Goal: Task Accomplishment & Management: Complete application form

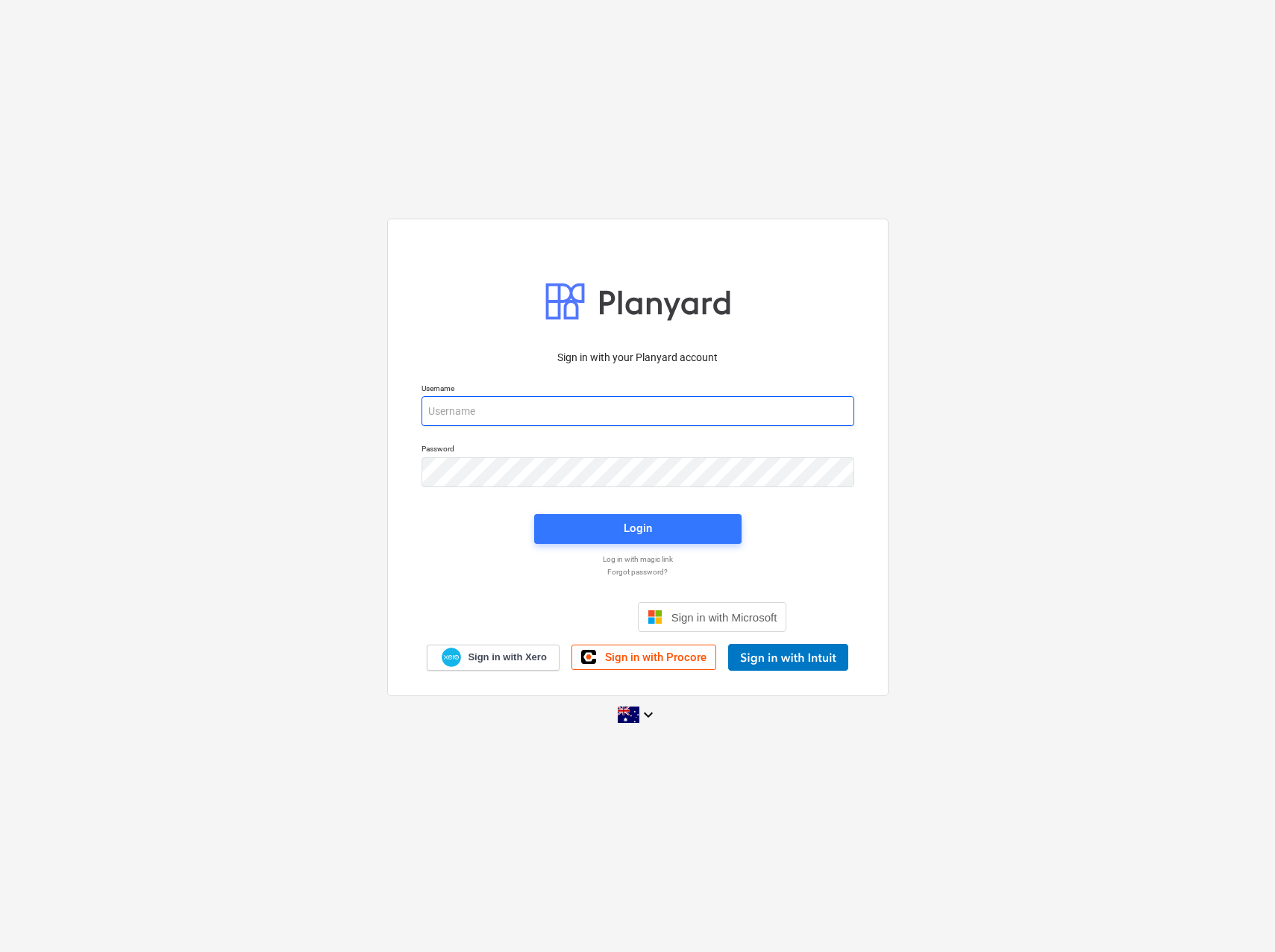
click at [476, 406] on input "email" at bounding box center [638, 411] width 433 height 30
click at [477, 409] on input "email" at bounding box center [638, 411] width 433 height 30
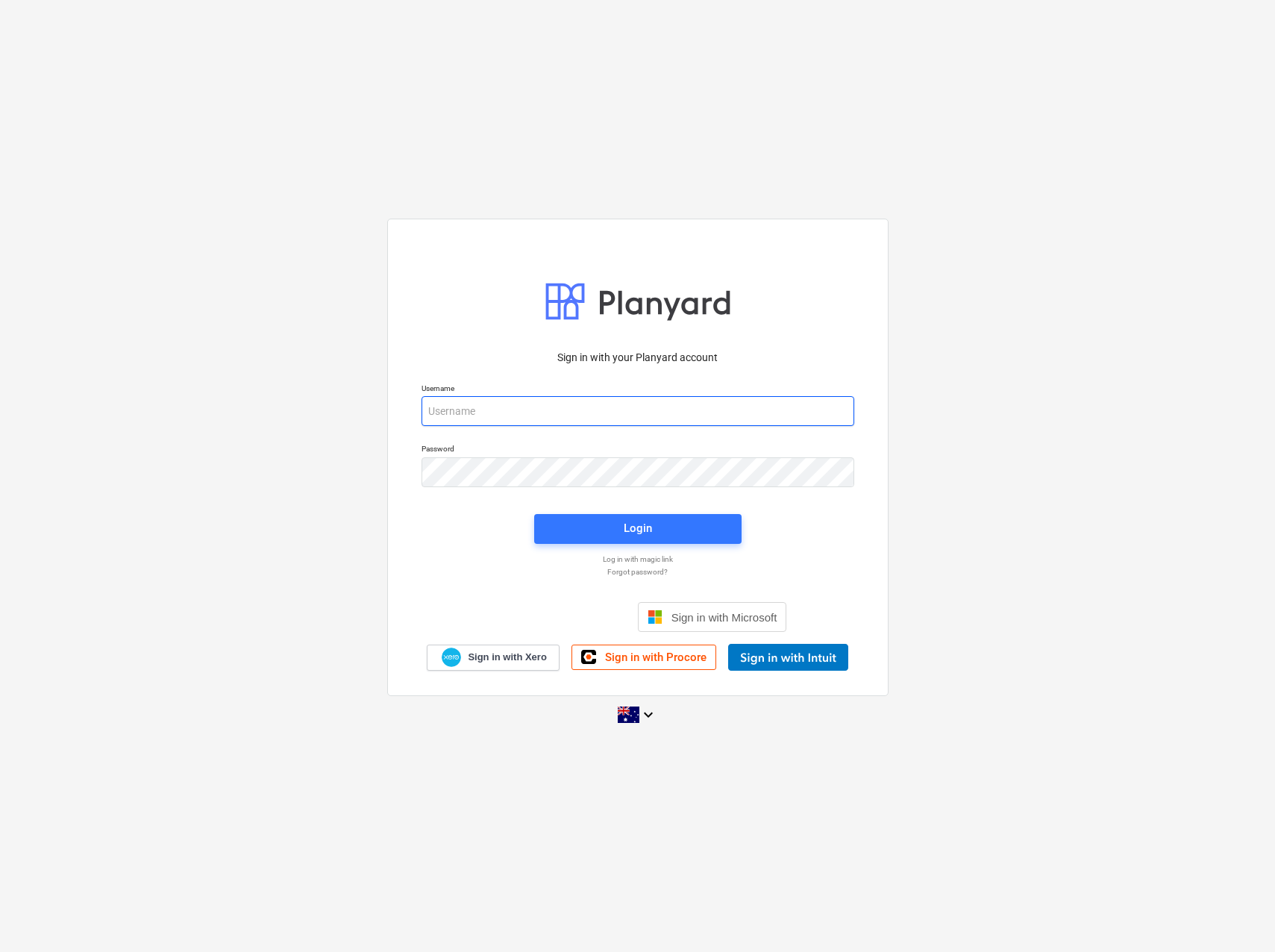
type input "[EMAIL_ADDRESS][PERSON_NAME][DOMAIN_NAME]"
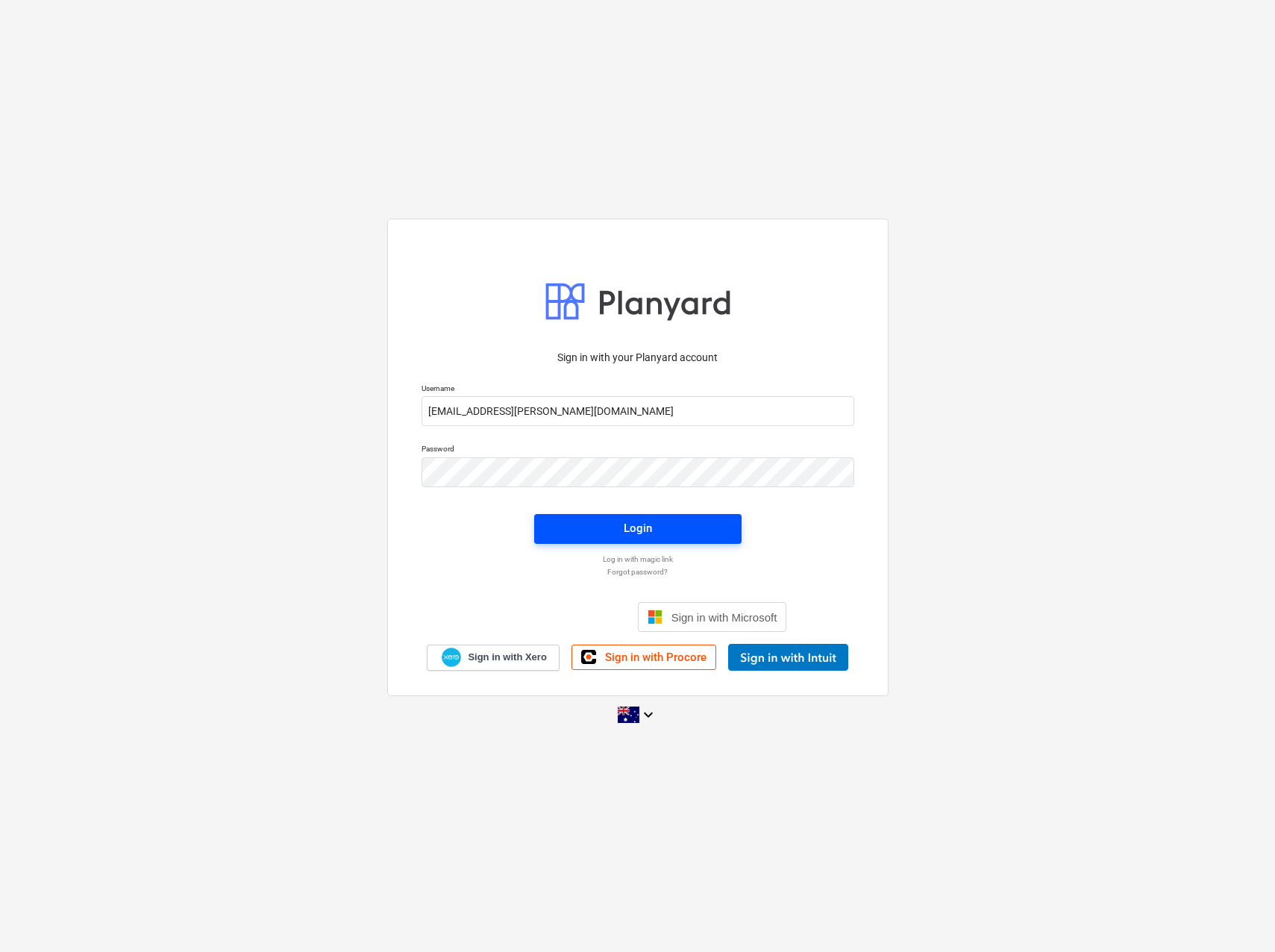
click at [642, 526] on div "Login" at bounding box center [638, 529] width 28 height 19
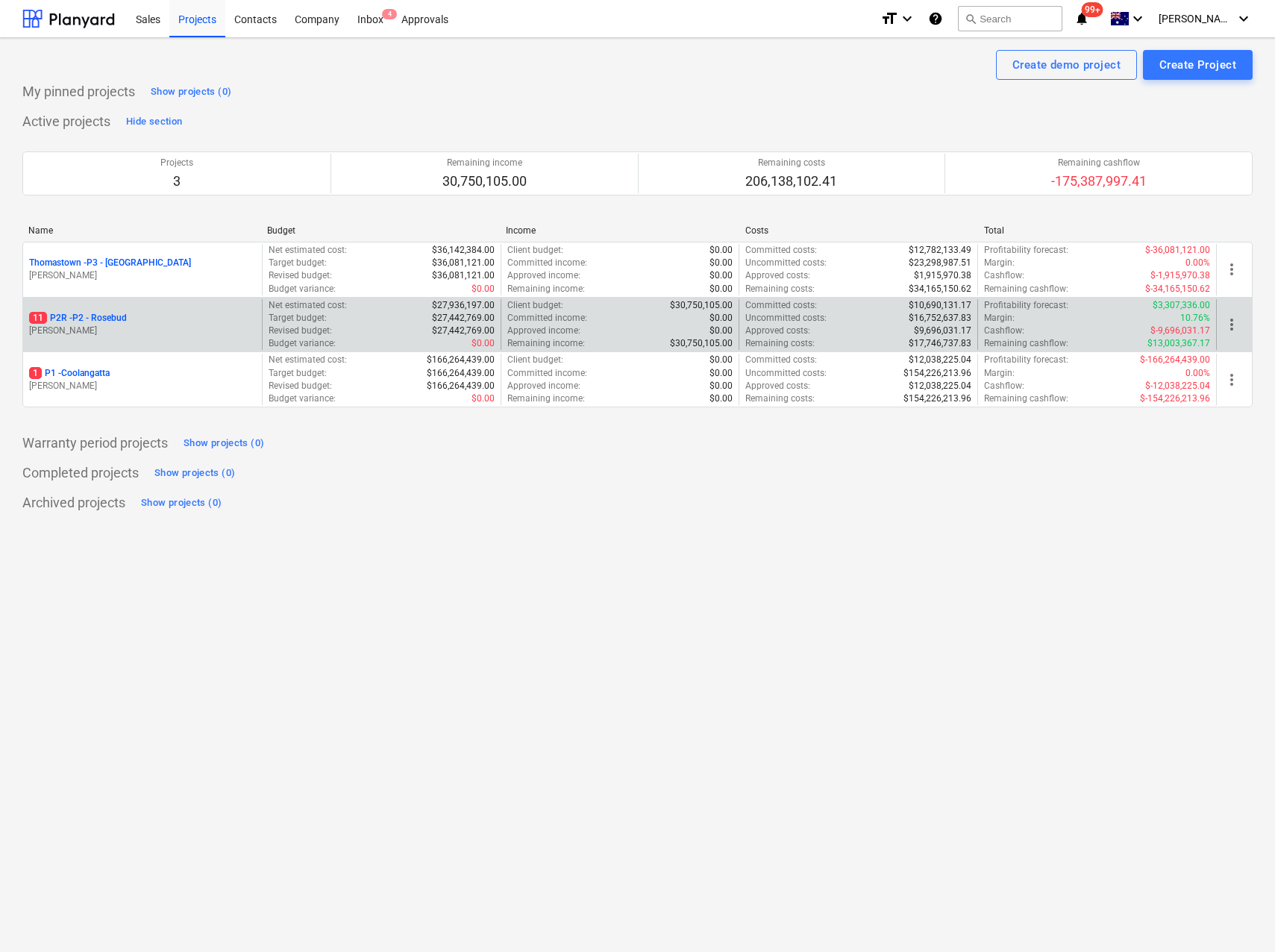
click at [83, 318] on p "11 P2R - P2 - Rosebud" at bounding box center [78, 318] width 98 height 13
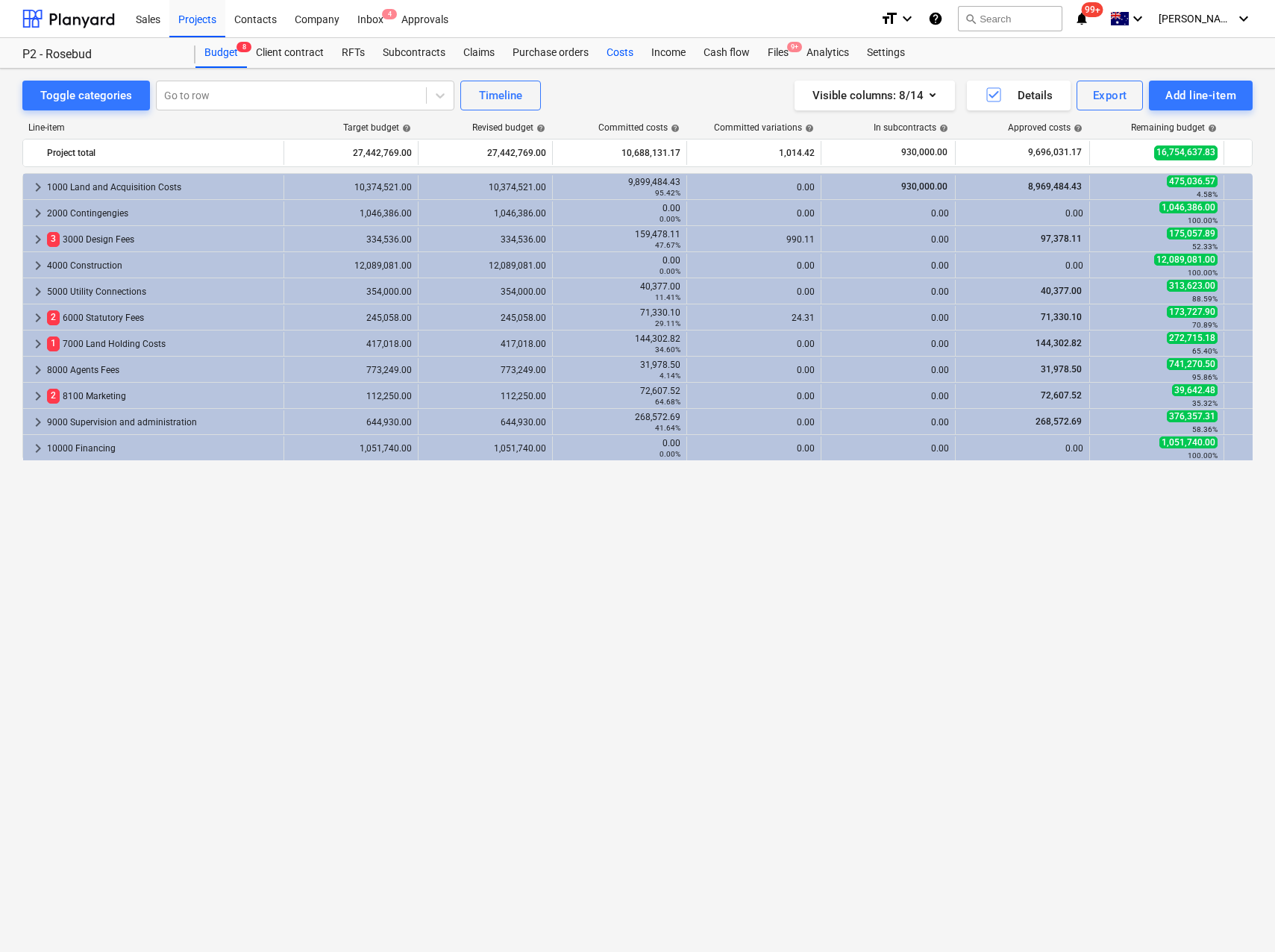
click at [628, 49] on div "Costs" at bounding box center [620, 52] width 45 height 30
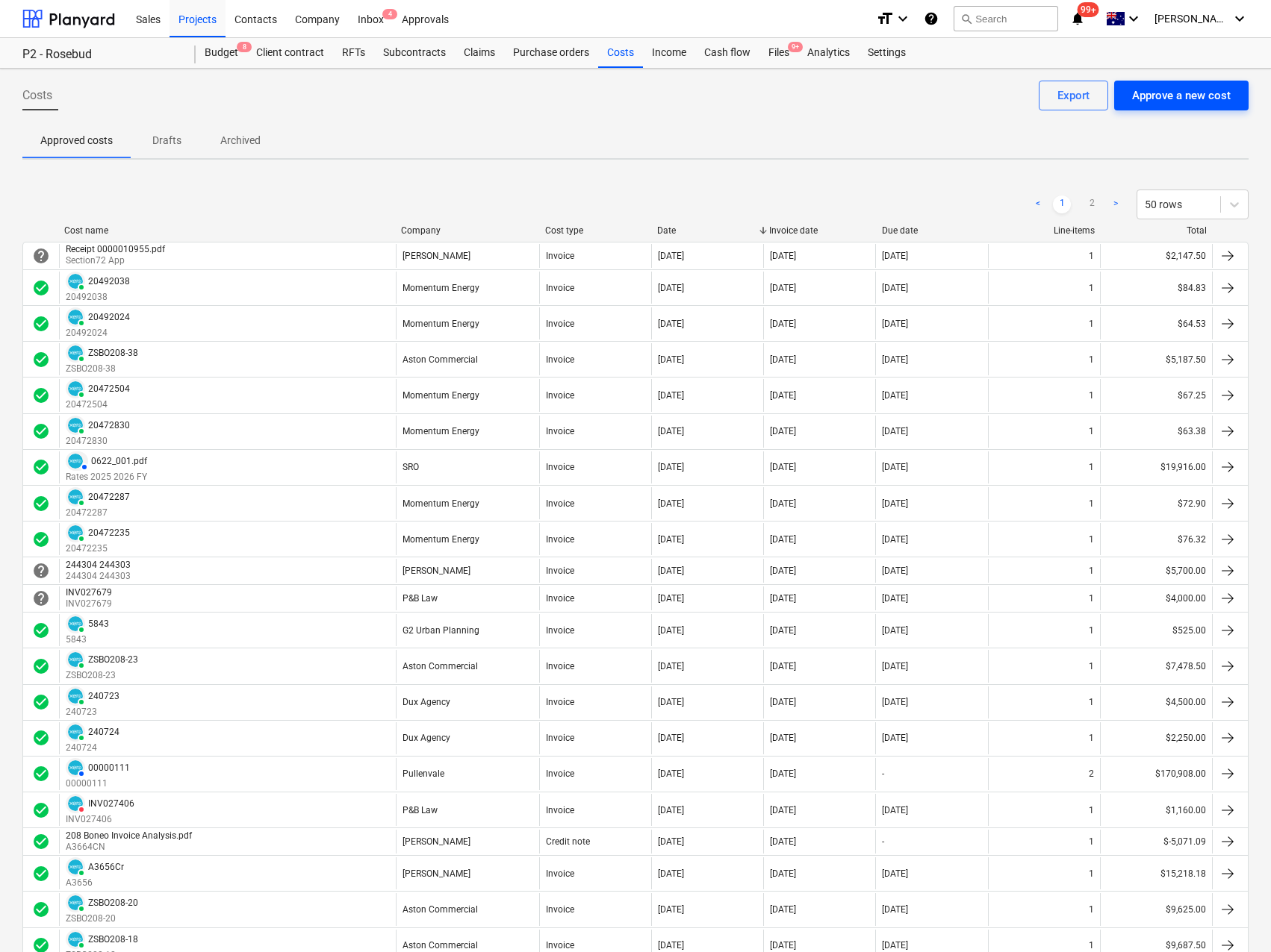
click at [1167, 93] on div "Approve a new cost" at bounding box center [1181, 95] width 99 height 19
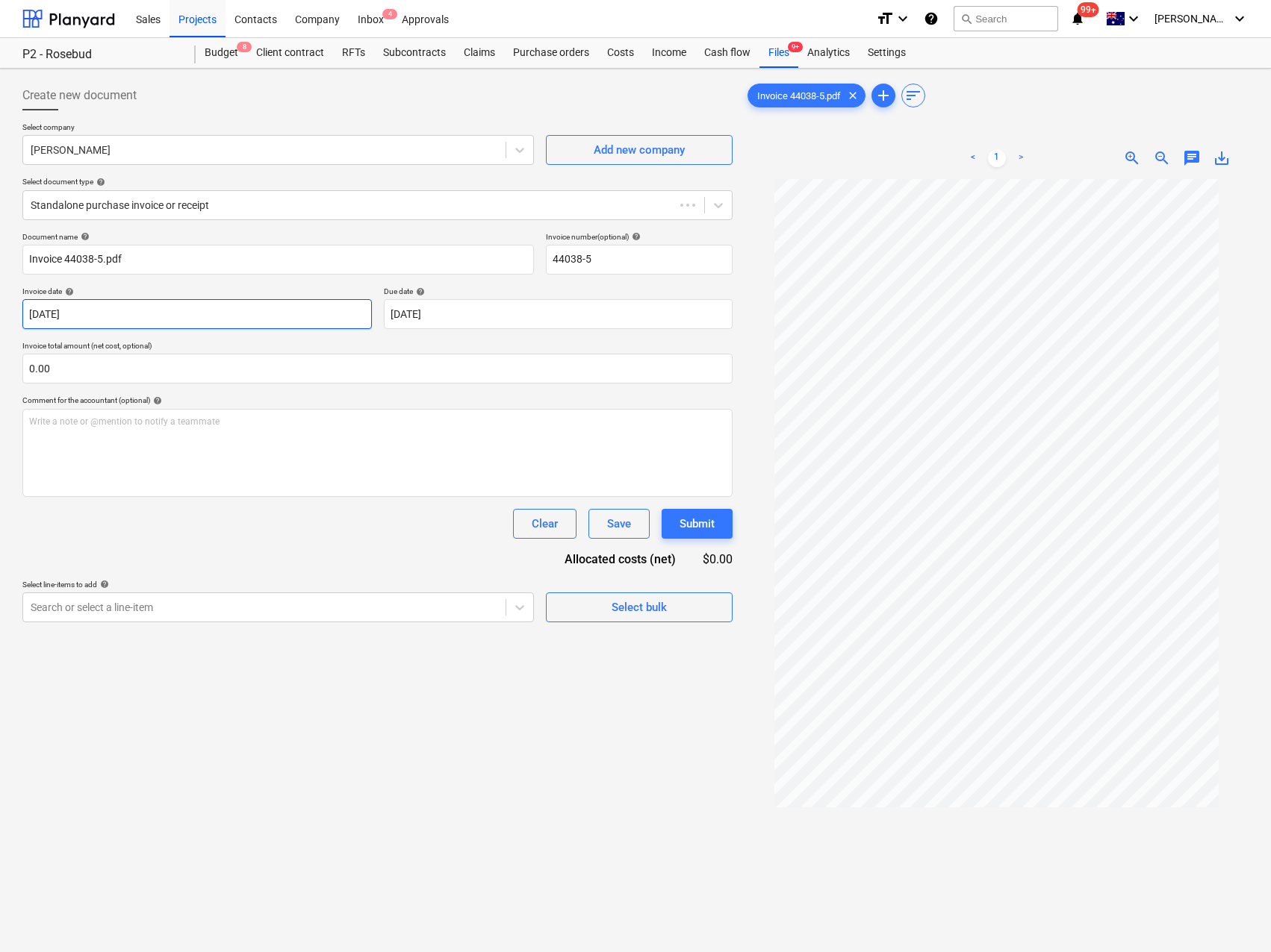
type input "44038-5"
type input "[DATE]"
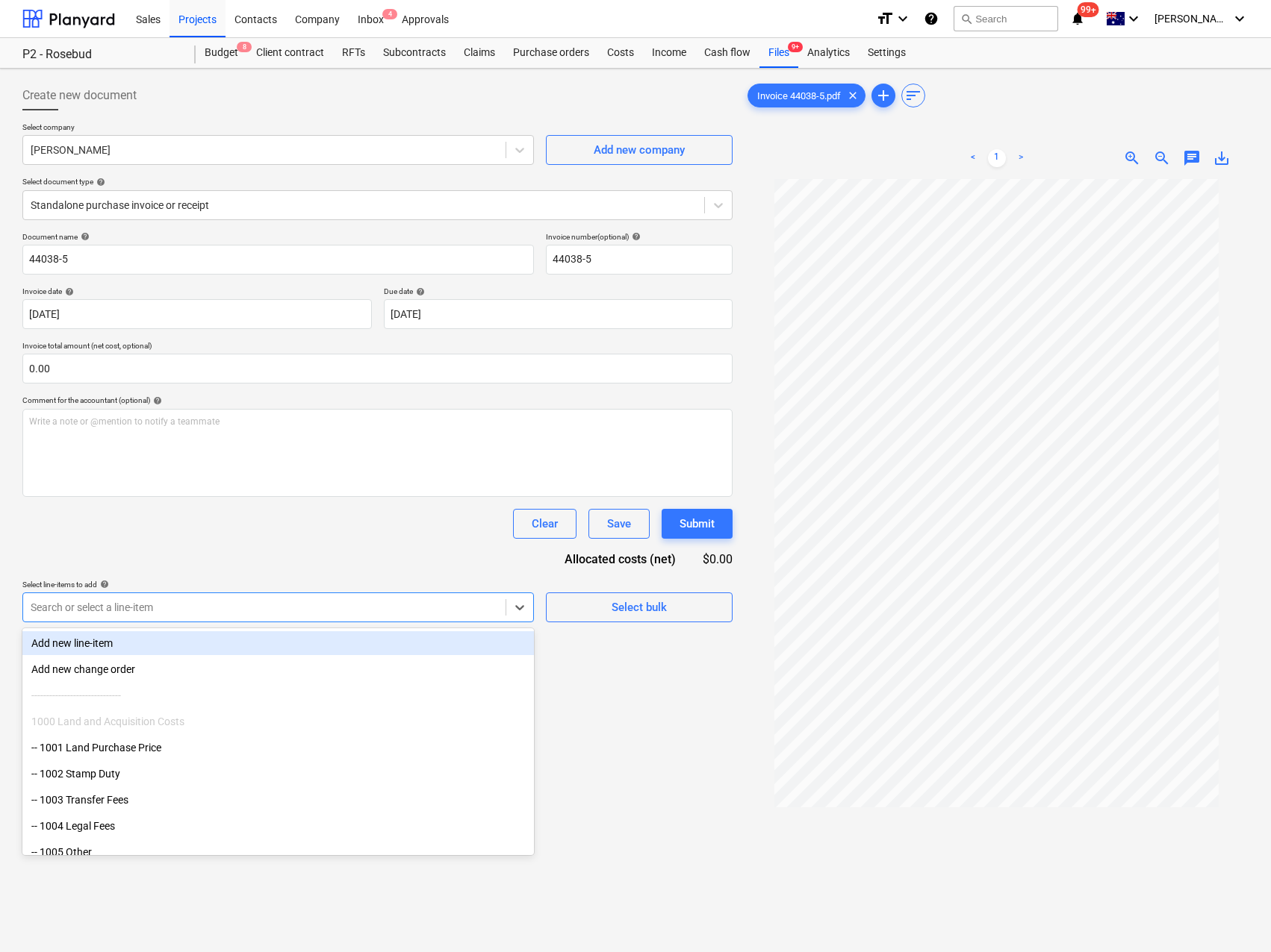
click at [131, 603] on div at bounding box center [264, 607] width 467 height 15
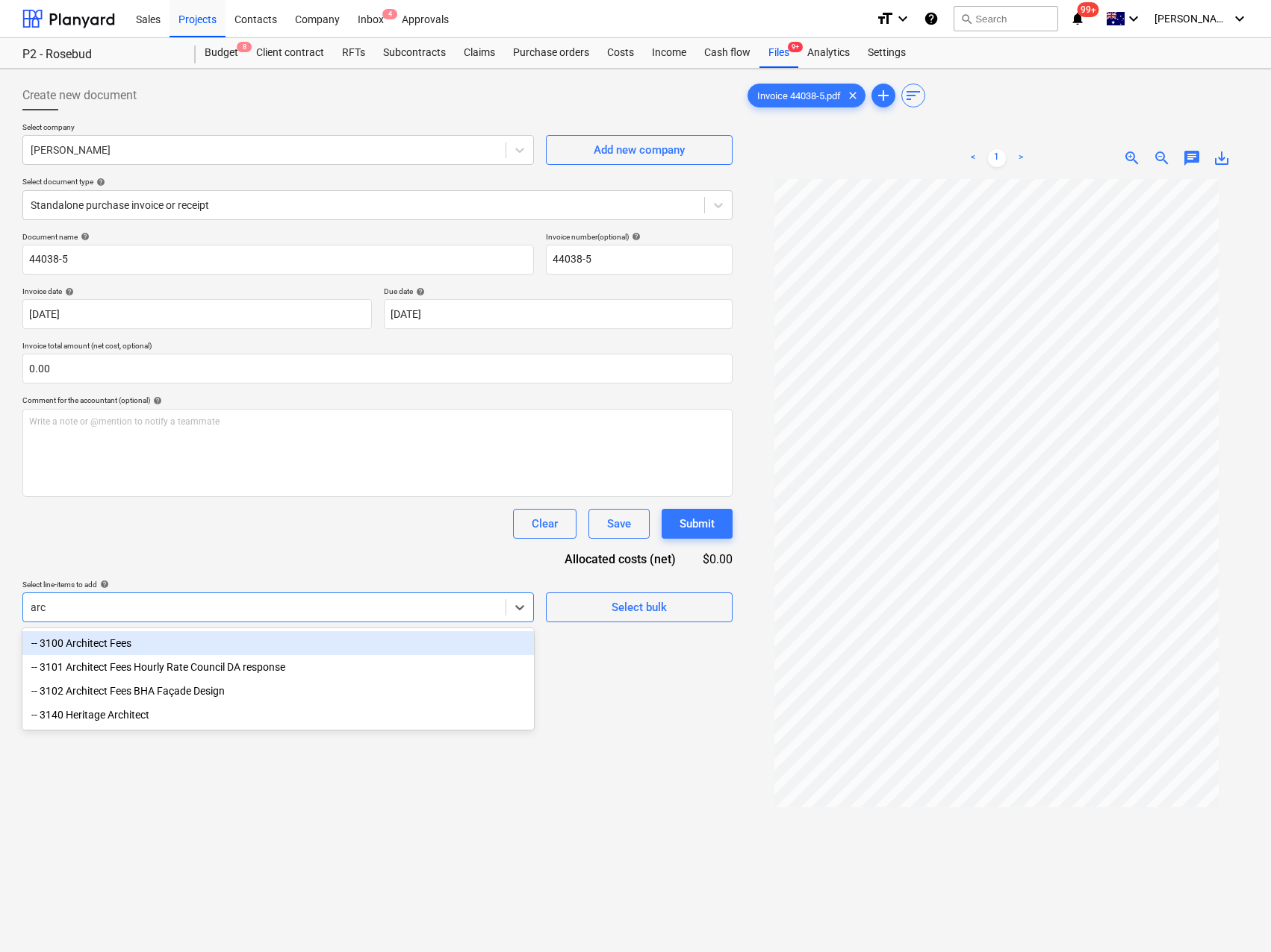
type input "arch"
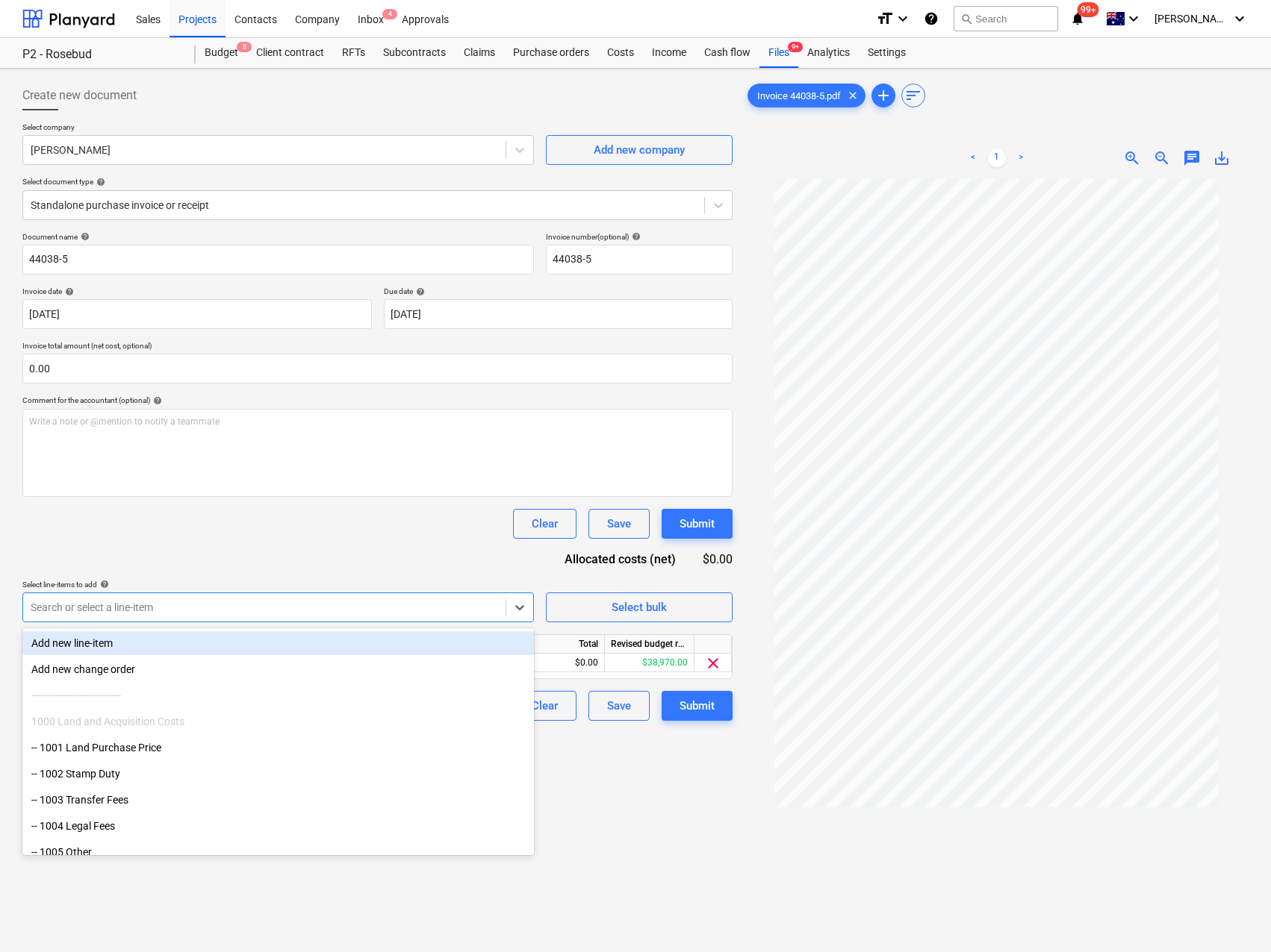
click at [252, 545] on div "Document name help 44038-5 Invoice number (optional) help 44038-5 Invoice date …" at bounding box center [377, 476] width 710 height 488
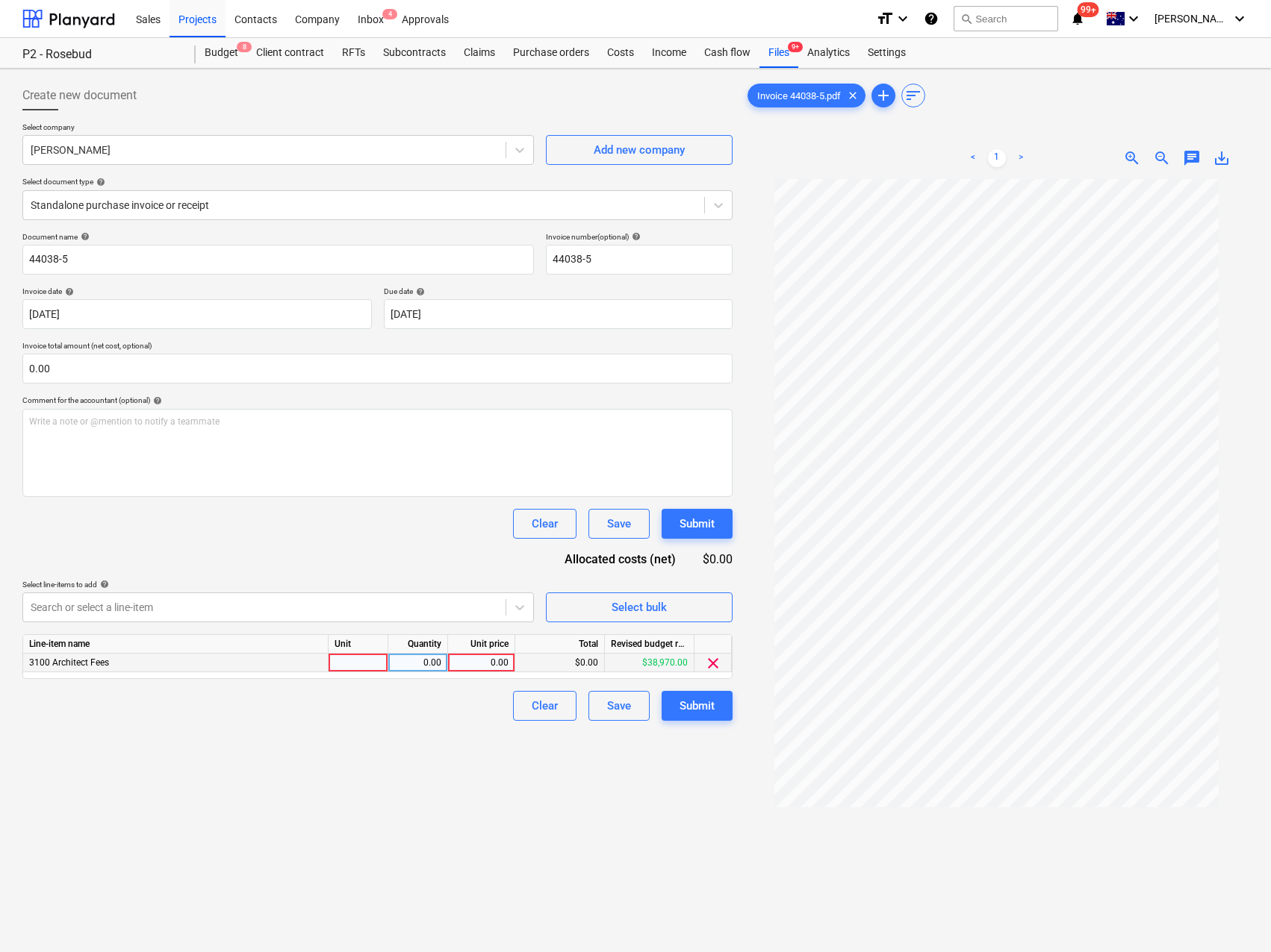
click at [349, 657] on div at bounding box center [358, 662] width 59 height 18
type input "Qty"
type input "3298.75"
drag, startPoint x: 293, startPoint y: 794, endPoint x: 284, endPoint y: 781, distance: 15.8
click at [293, 794] on div "Create new document Select company [PERSON_NAME] Add new company Select documen…" at bounding box center [377, 585] width 722 height 1021
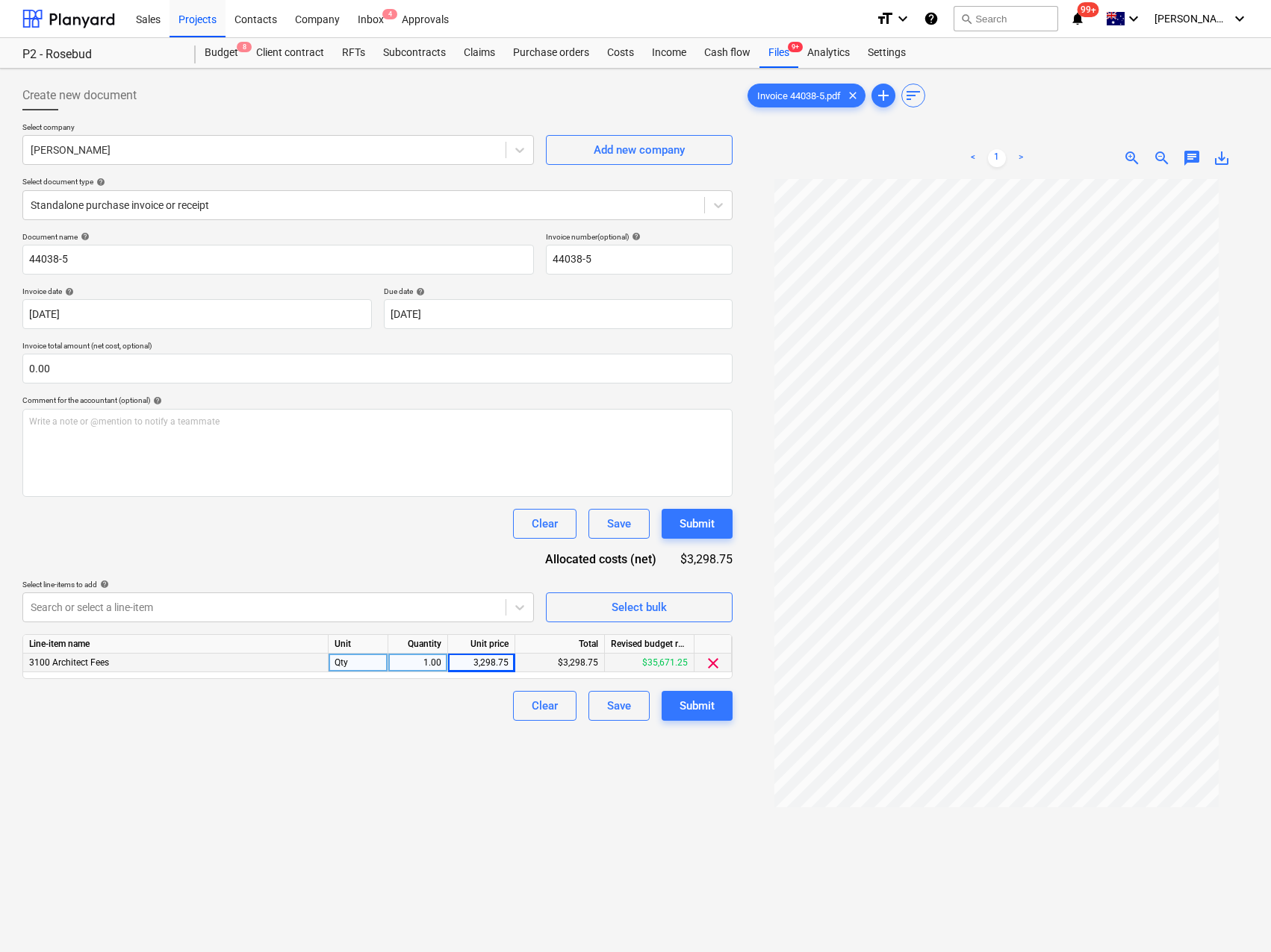
click at [242, 732] on div "Create new document Select company [PERSON_NAME] Add new company Select documen…" at bounding box center [377, 585] width 722 height 1021
click at [478, 146] on div at bounding box center [264, 150] width 467 height 15
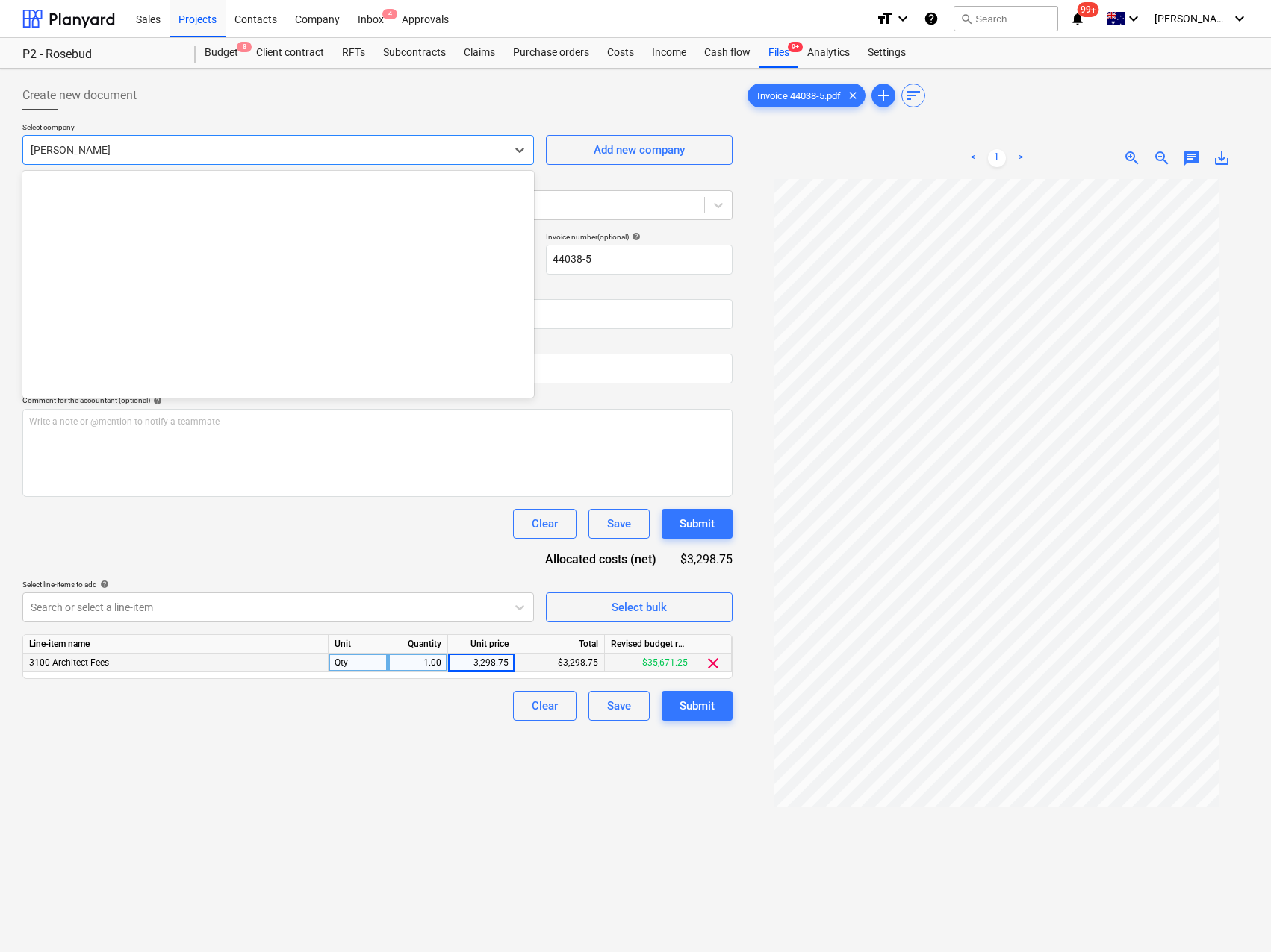
scroll to position [653, 0]
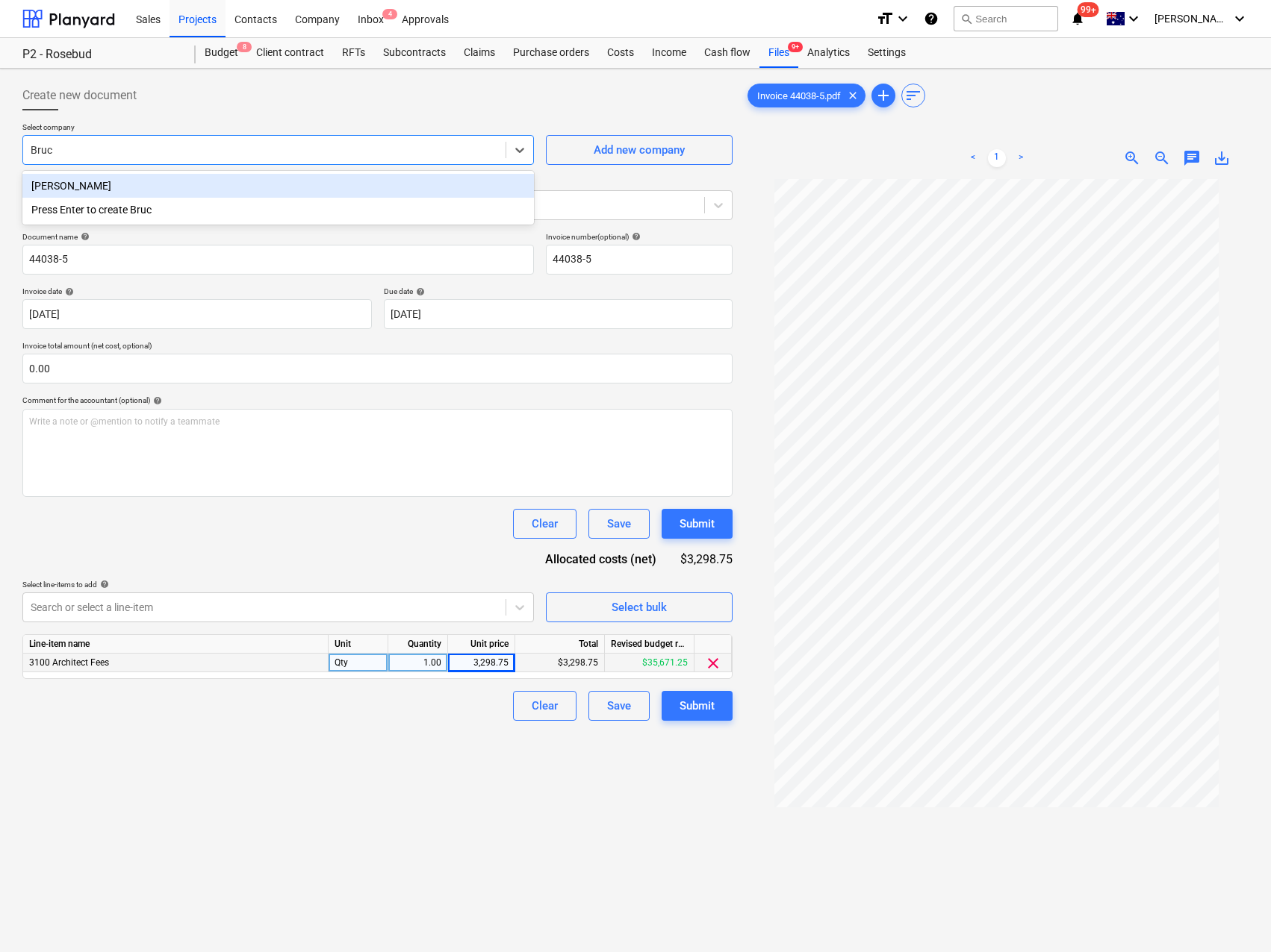
type input "[PERSON_NAME]"
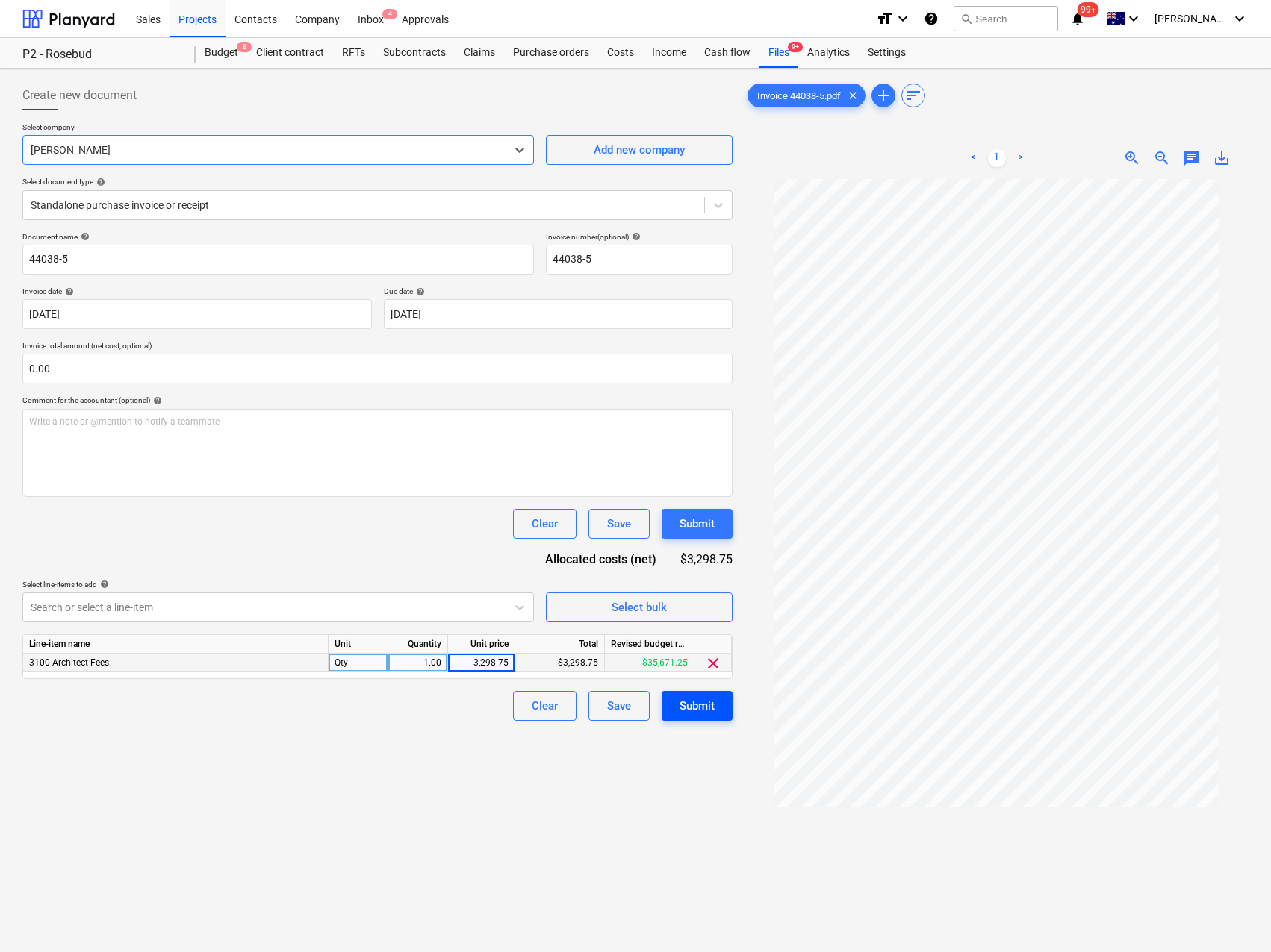
click at [696, 707] on div "Submit" at bounding box center [697, 706] width 35 height 19
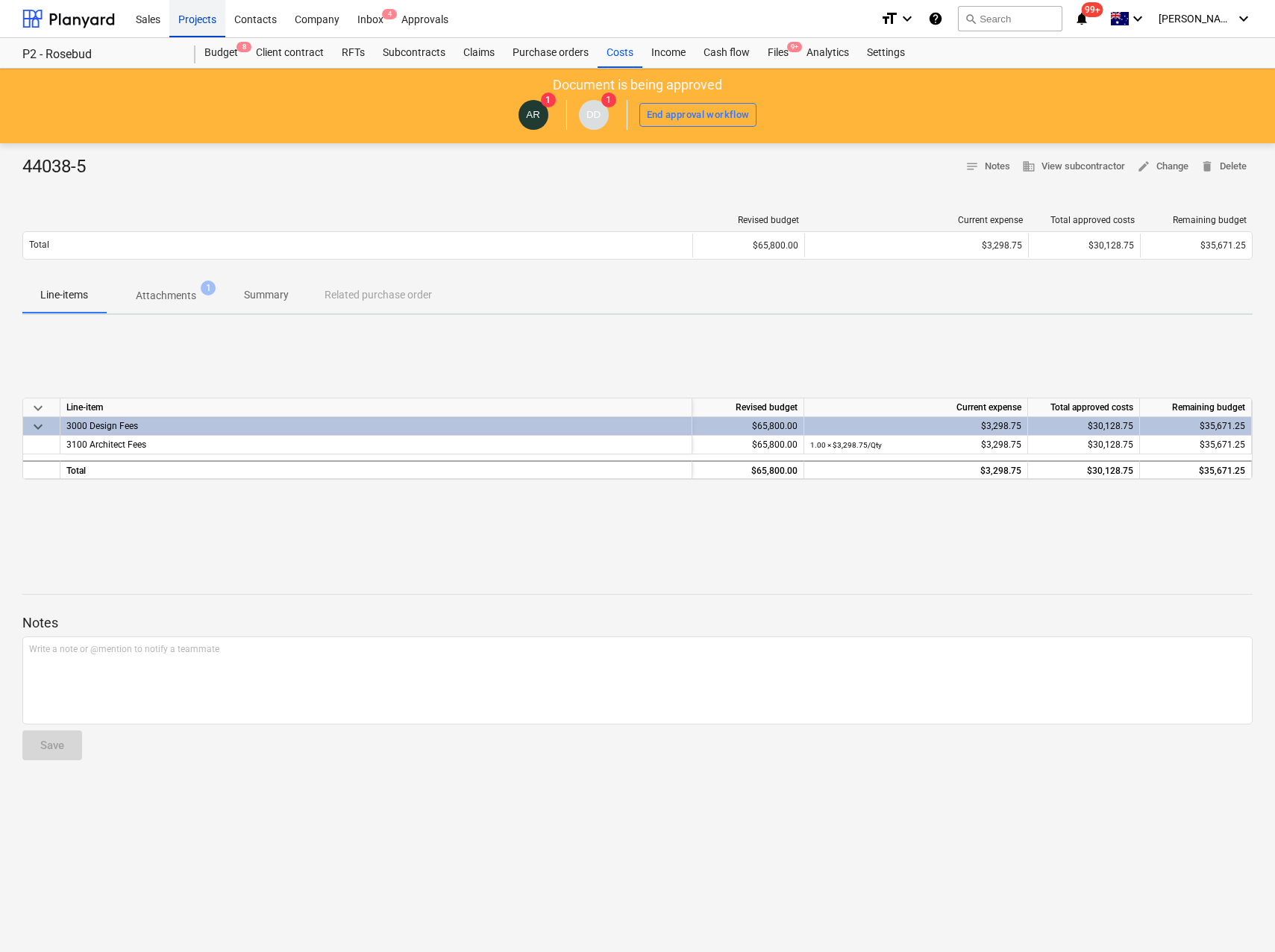
click at [205, 17] on div "Projects" at bounding box center [197, 18] width 56 height 38
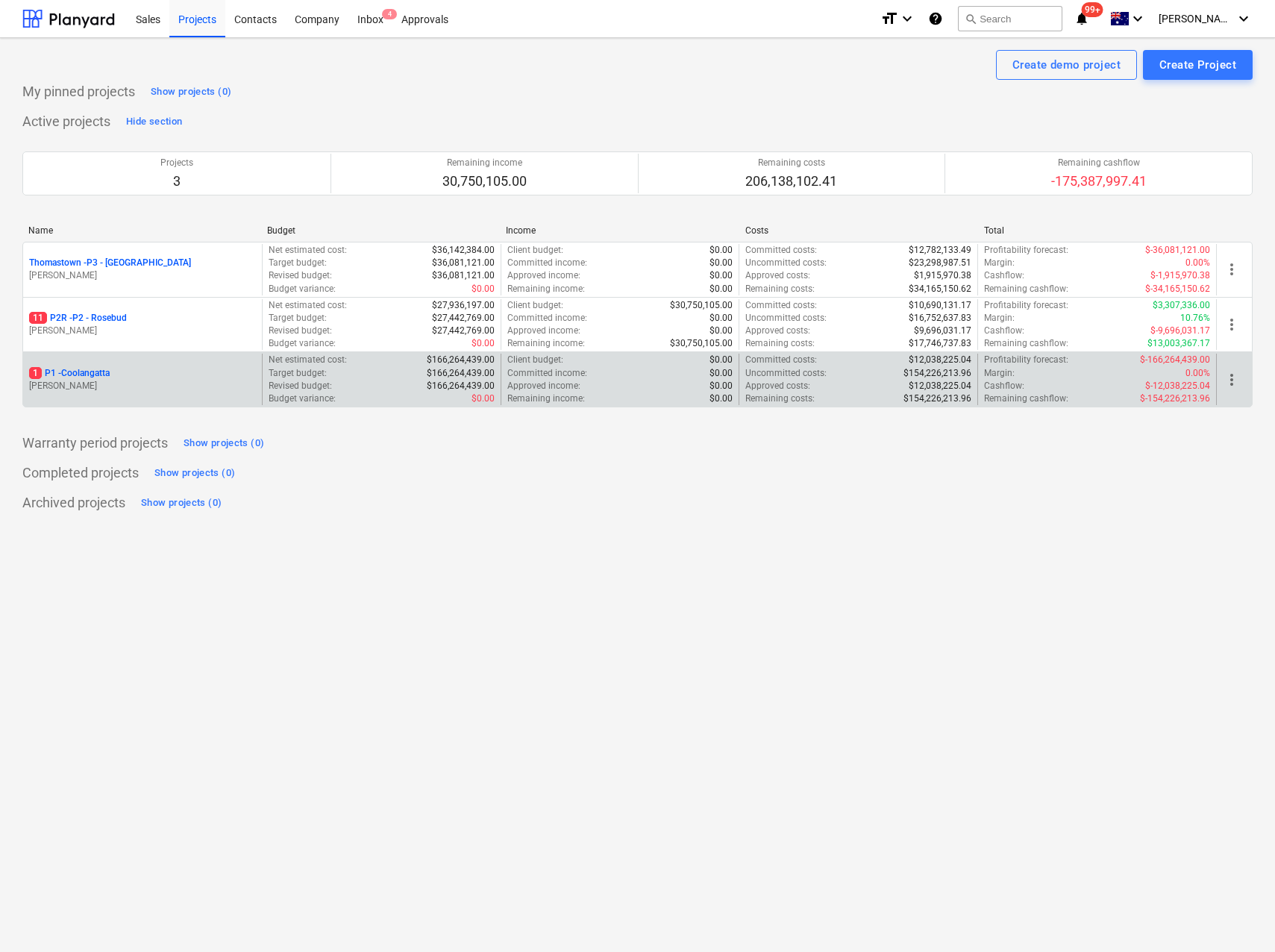
click at [100, 377] on p "1 P1 - [GEOGRAPHIC_DATA]" at bounding box center [69, 374] width 80 height 13
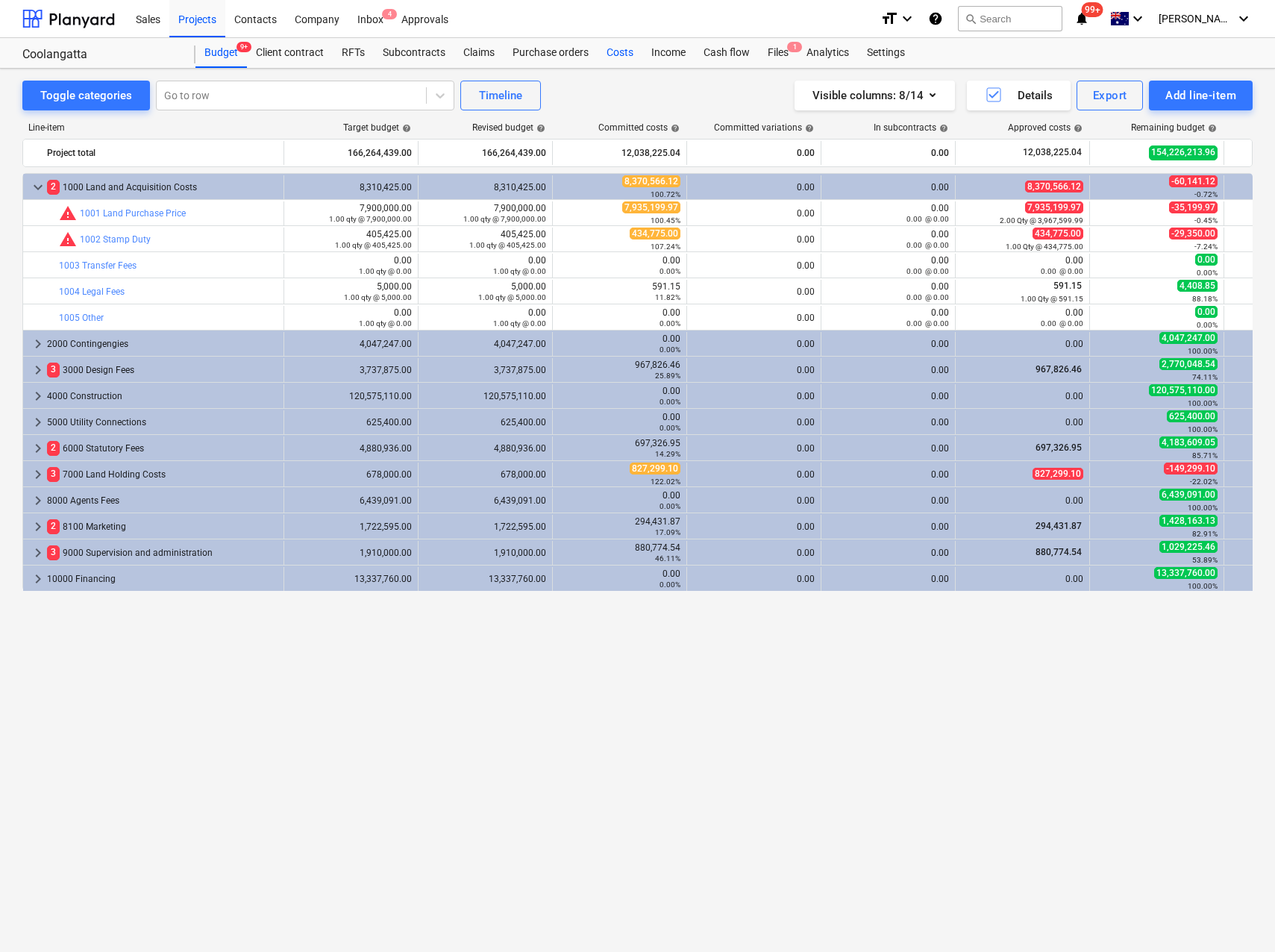
click at [619, 53] on div "Costs" at bounding box center [620, 52] width 45 height 30
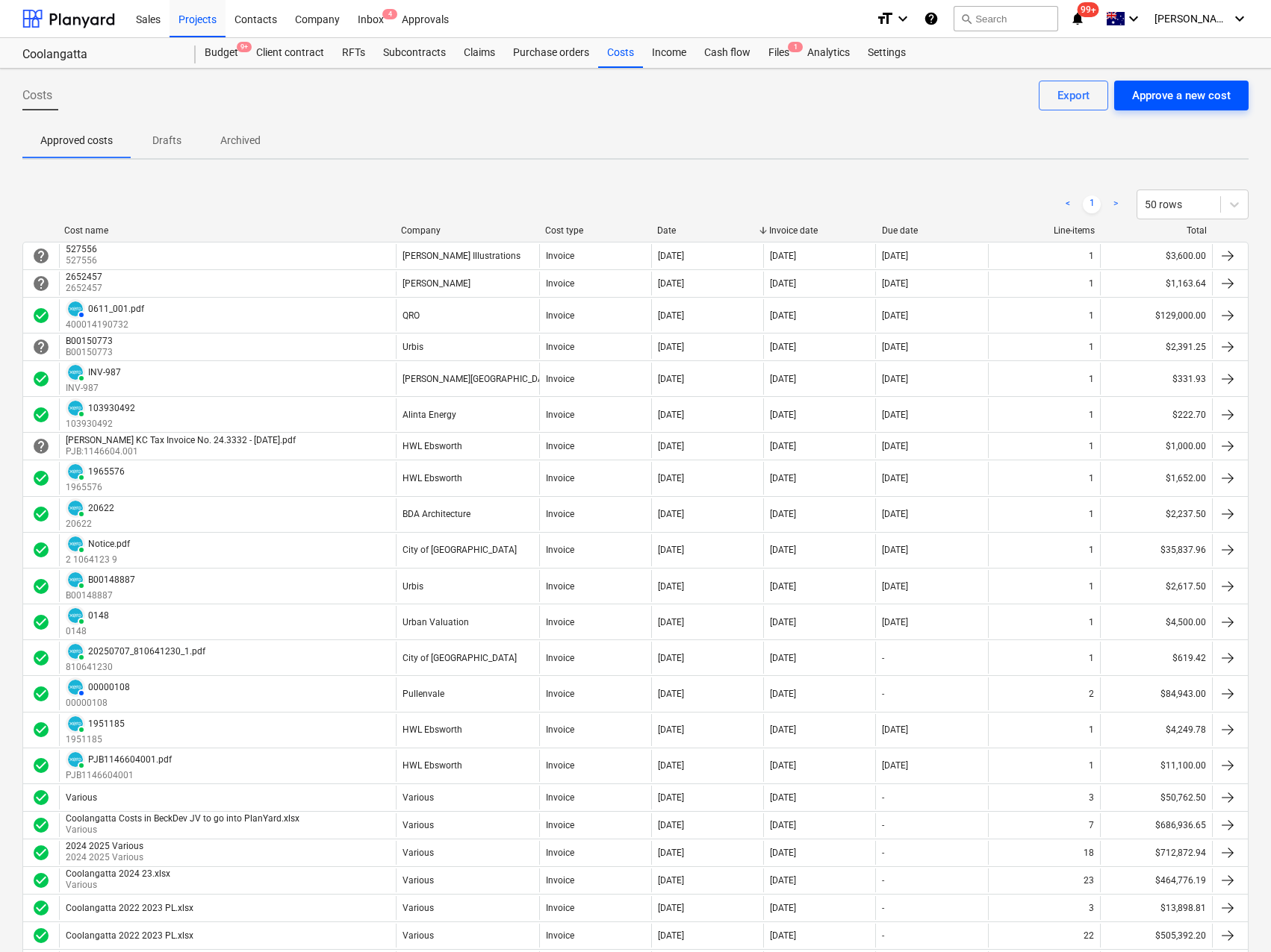
click at [1208, 87] on div "Approve a new cost" at bounding box center [1181, 95] width 99 height 19
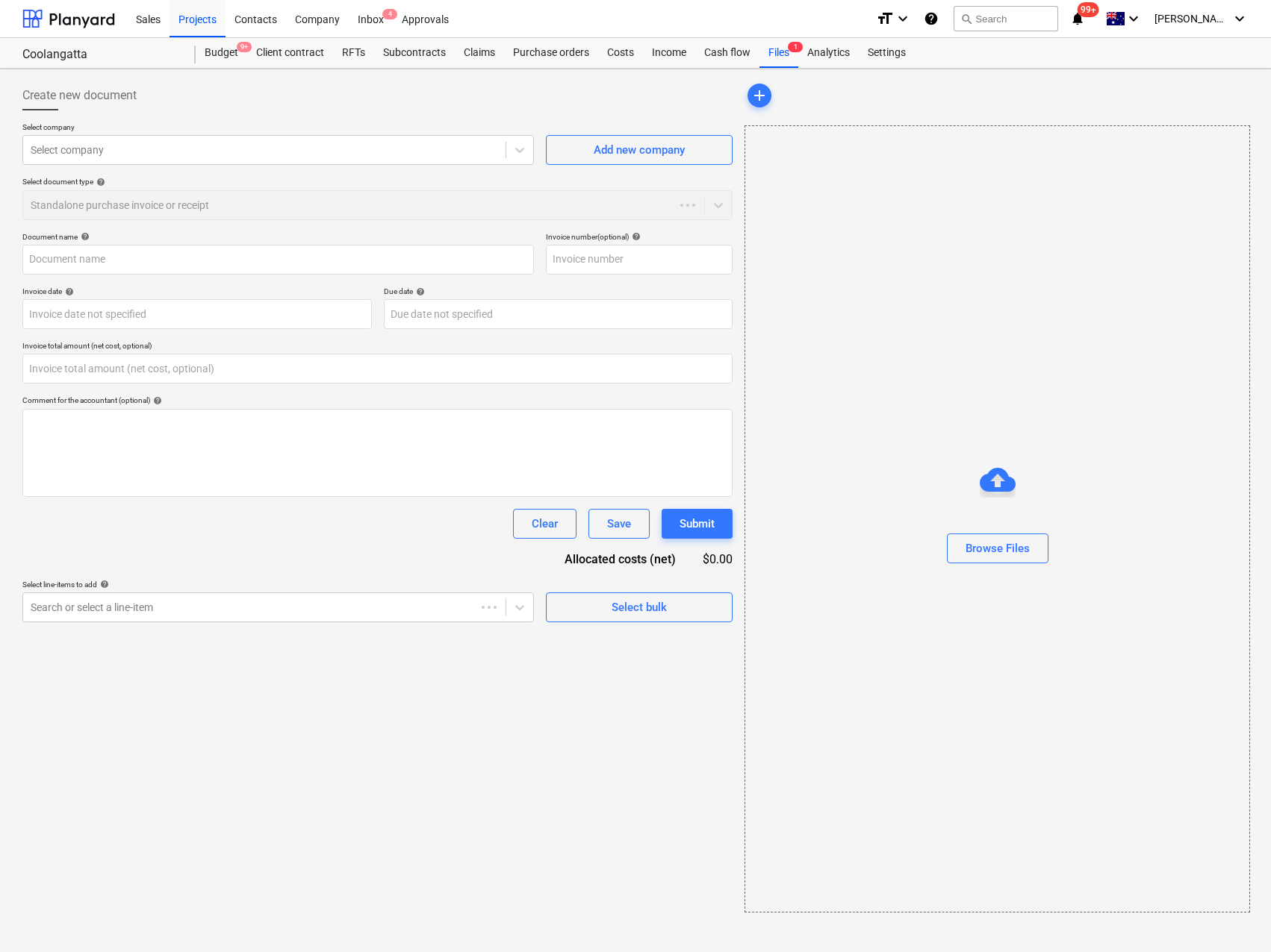
type input "0.00"
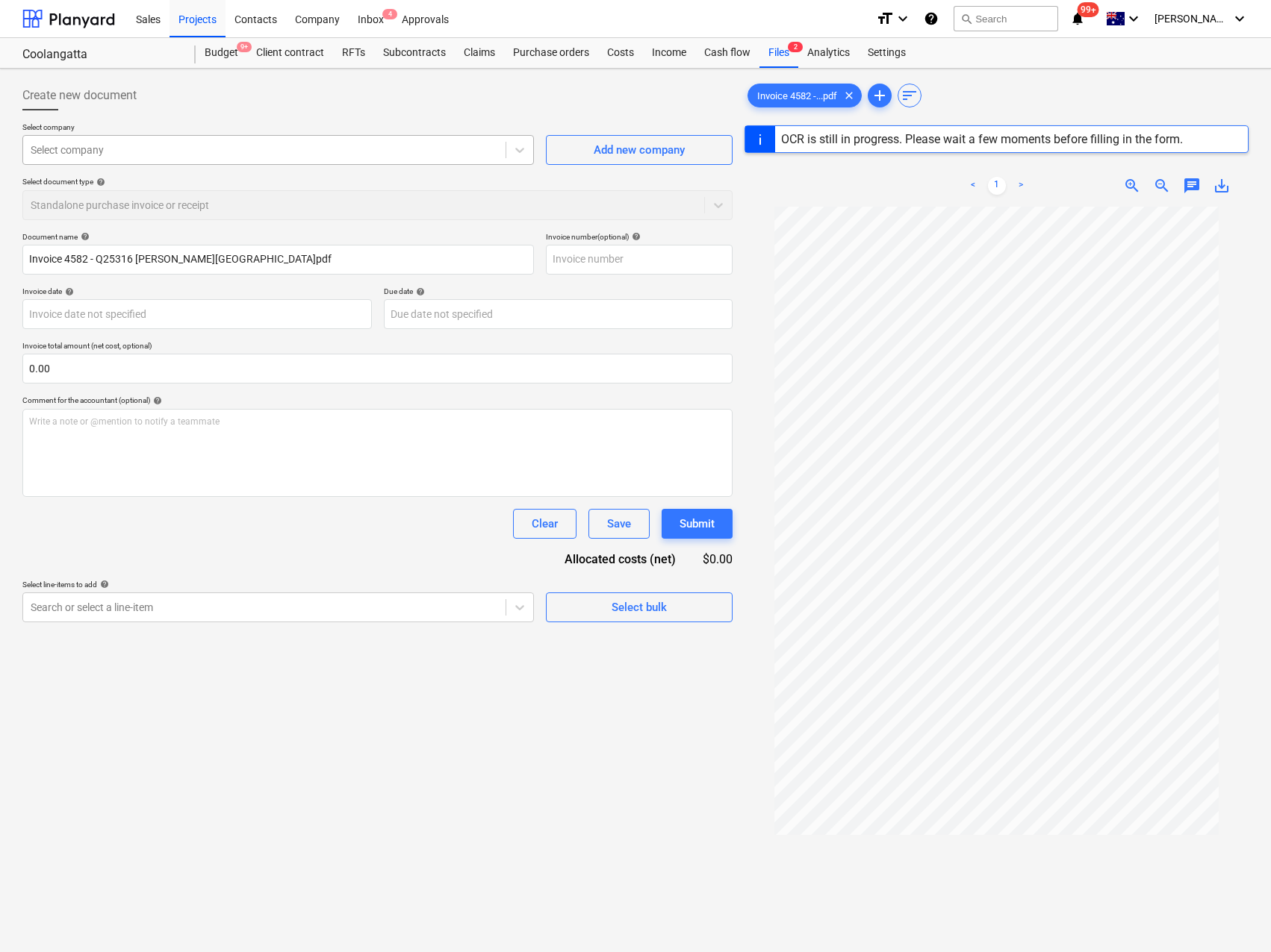
type input "4582"
type input "[DATE]"
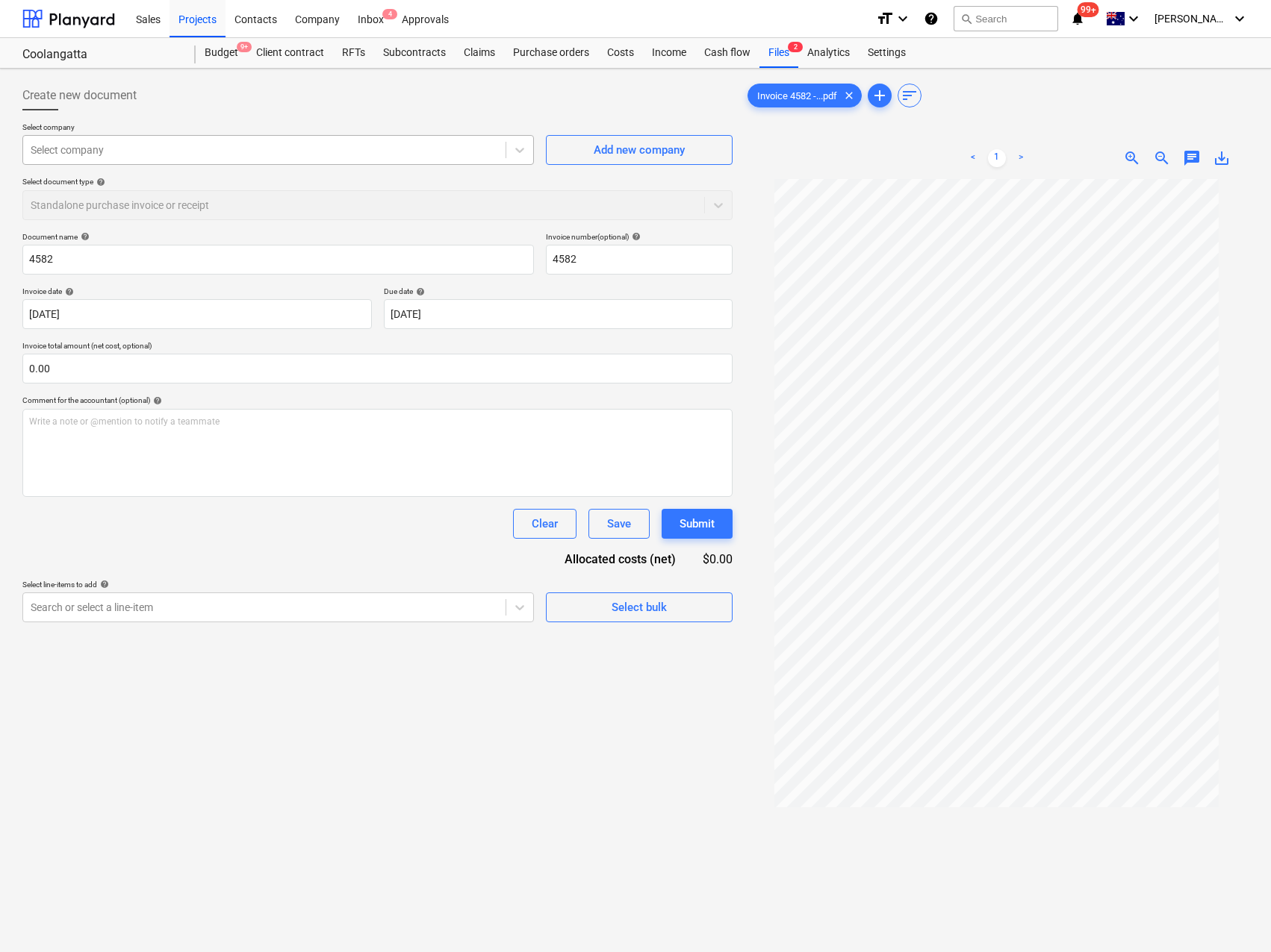
click at [85, 150] on div at bounding box center [264, 150] width 467 height 15
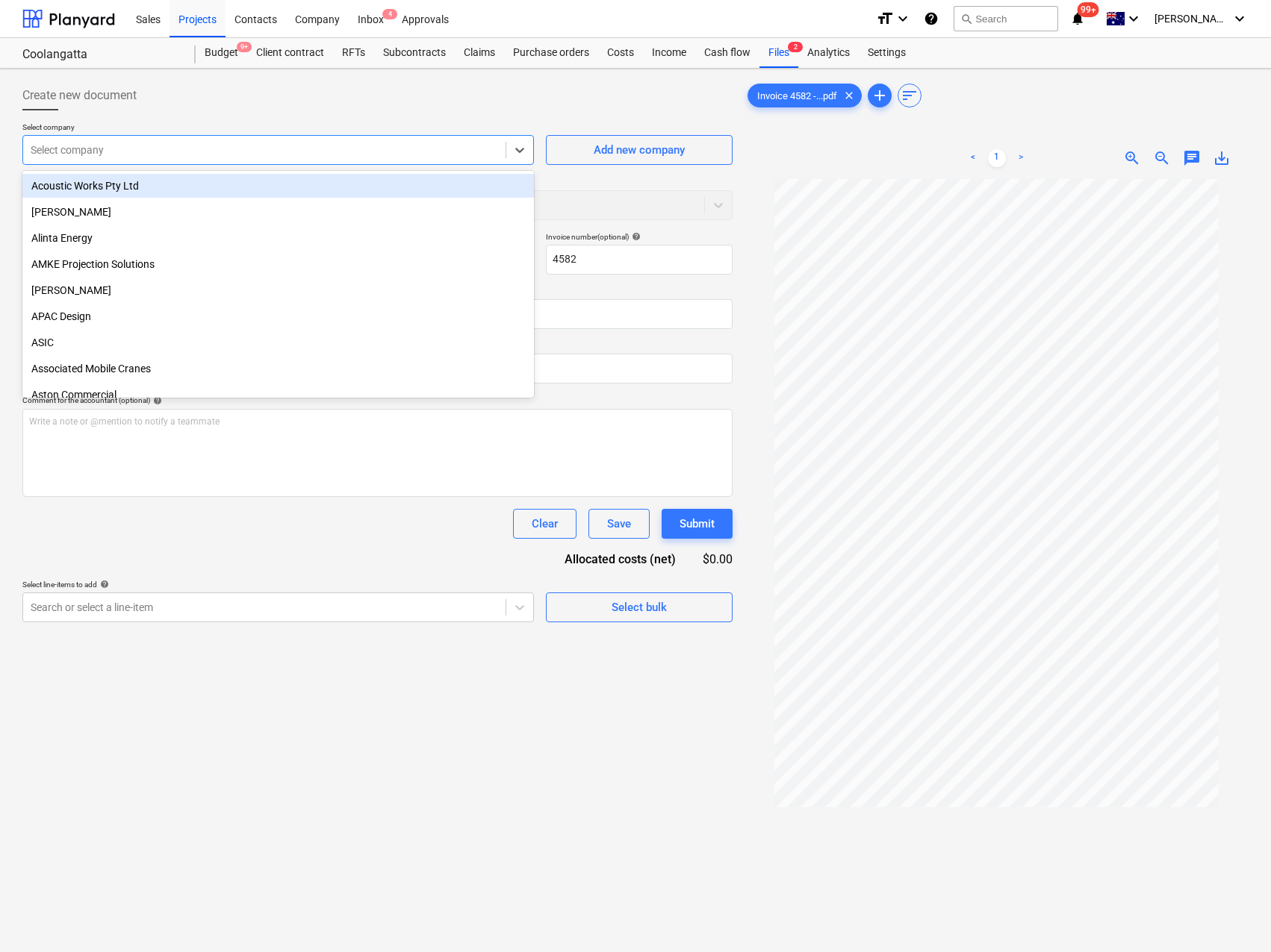
click at [507, 112] on div at bounding box center [377, 116] width 710 height 12
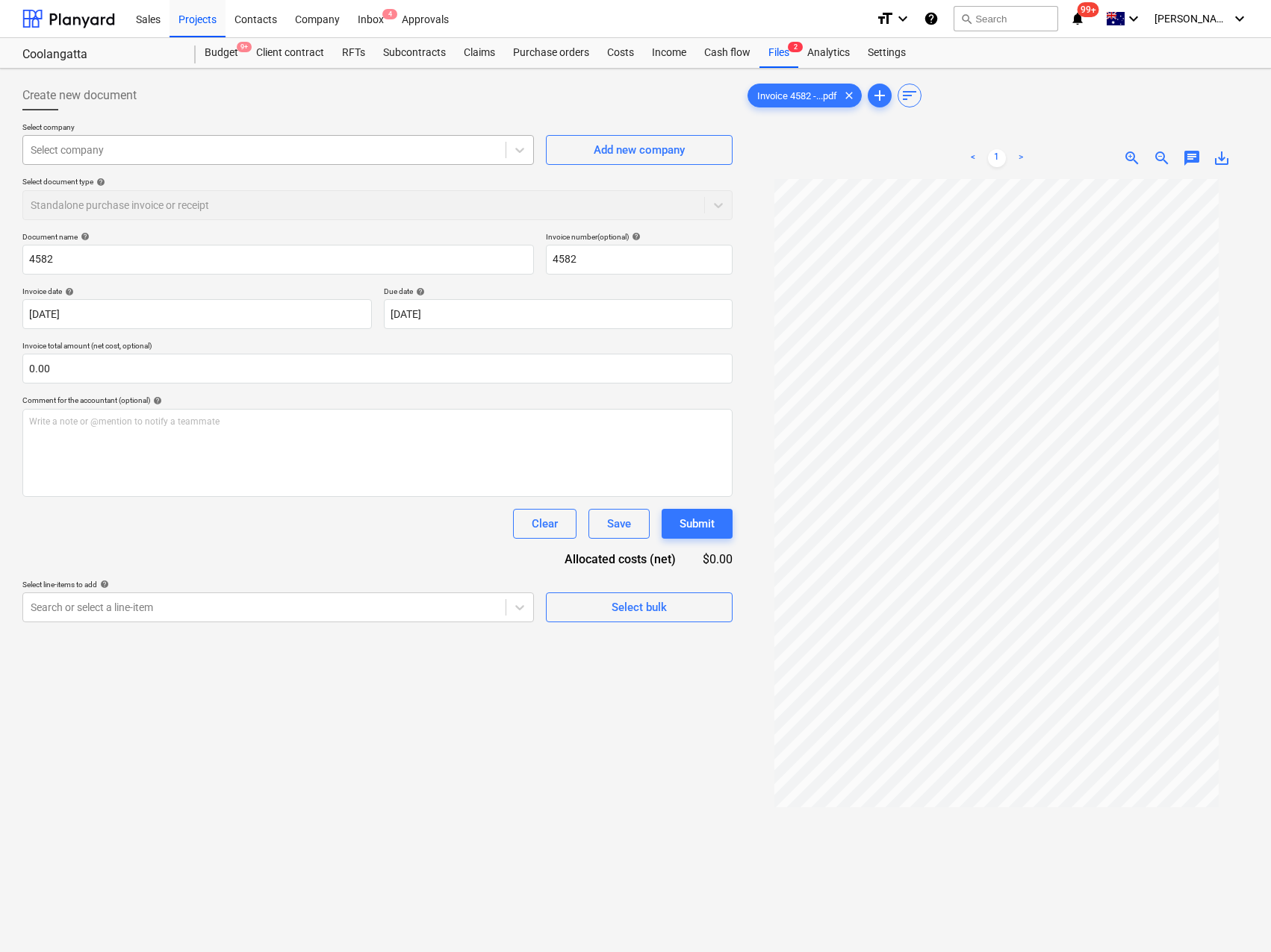
click at [248, 150] on div at bounding box center [264, 150] width 467 height 15
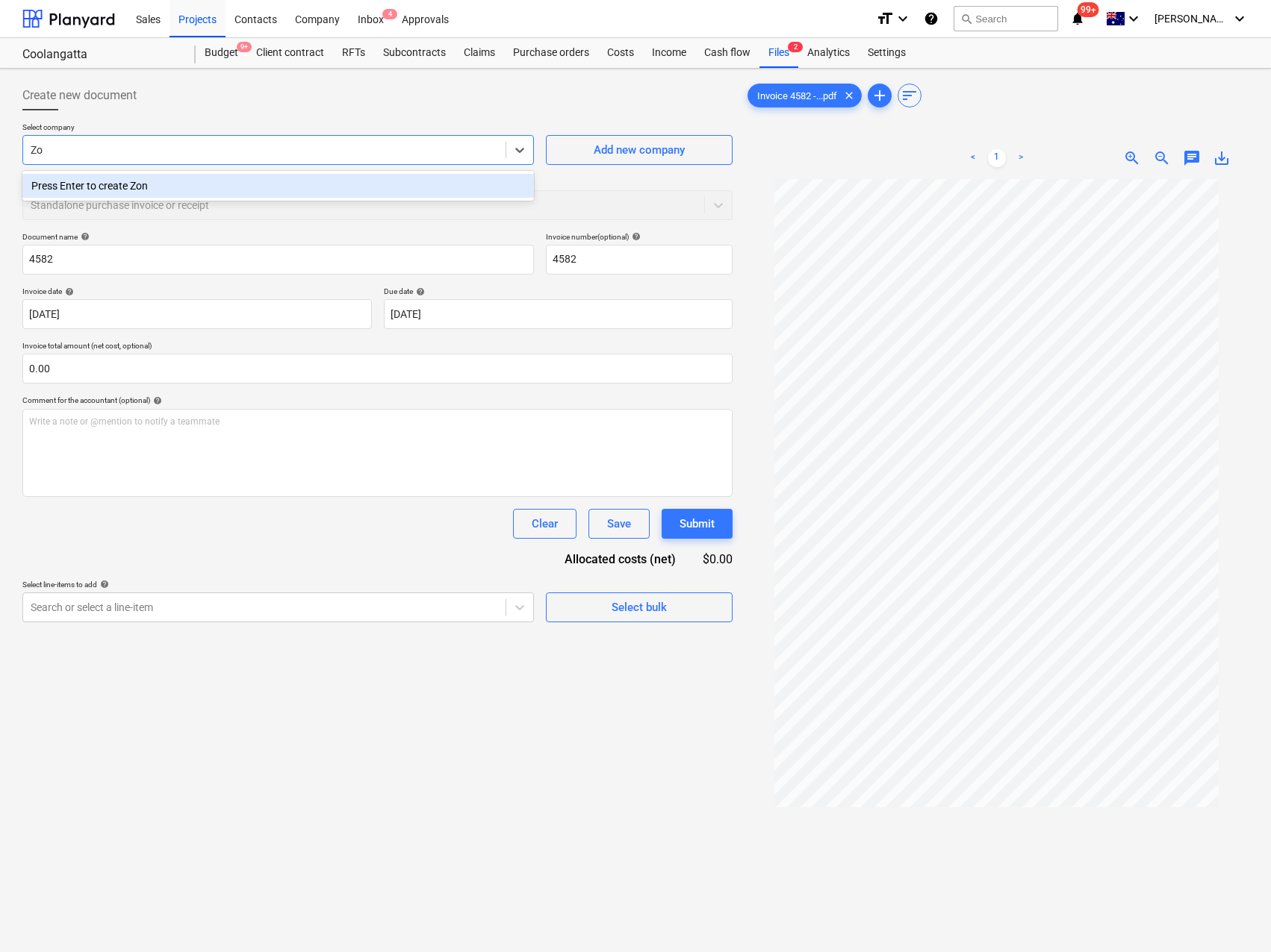
type input "Z"
type input "Zone Planning Group"
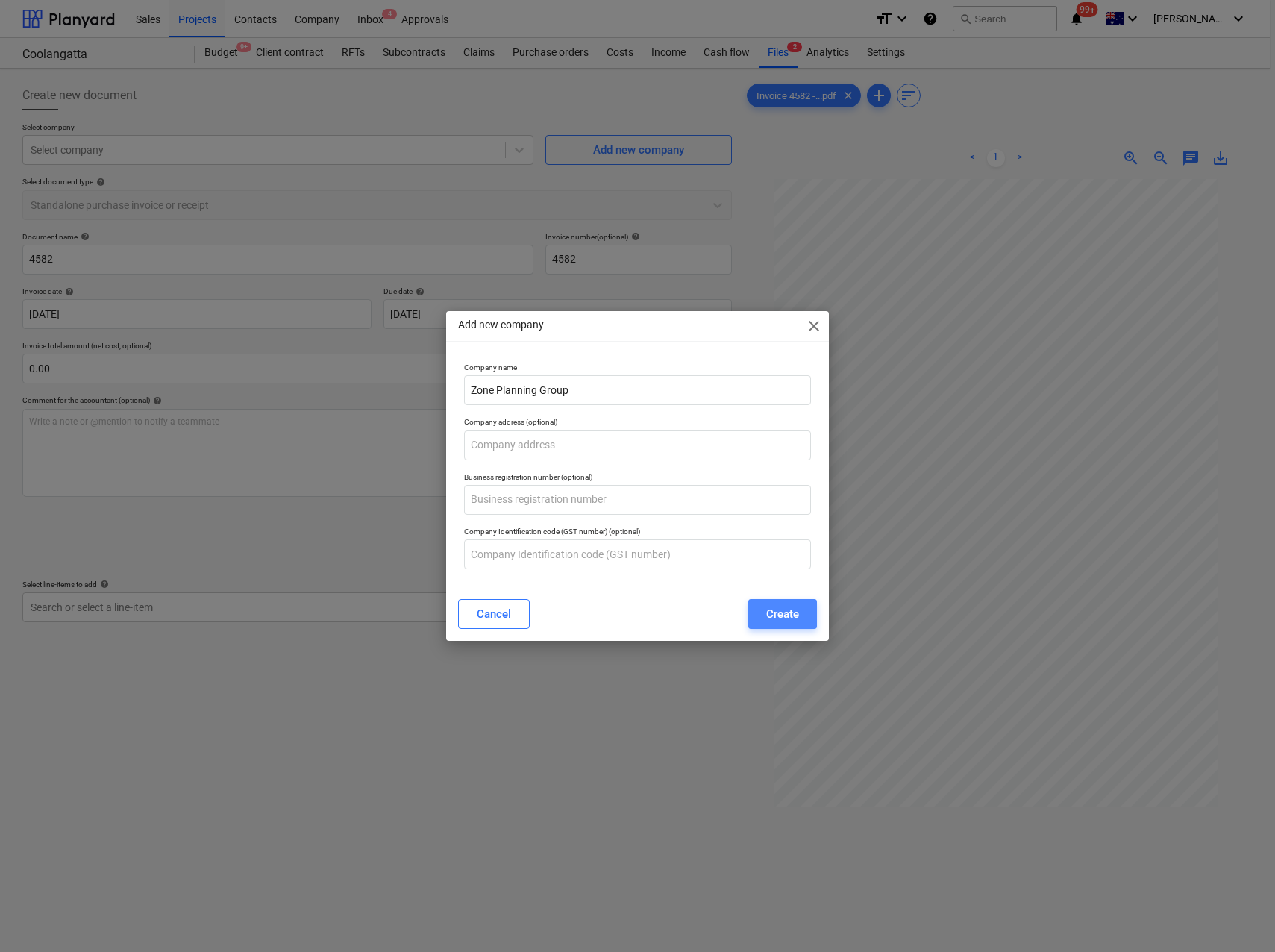
click at [786, 615] on div "Create" at bounding box center [783, 614] width 33 height 19
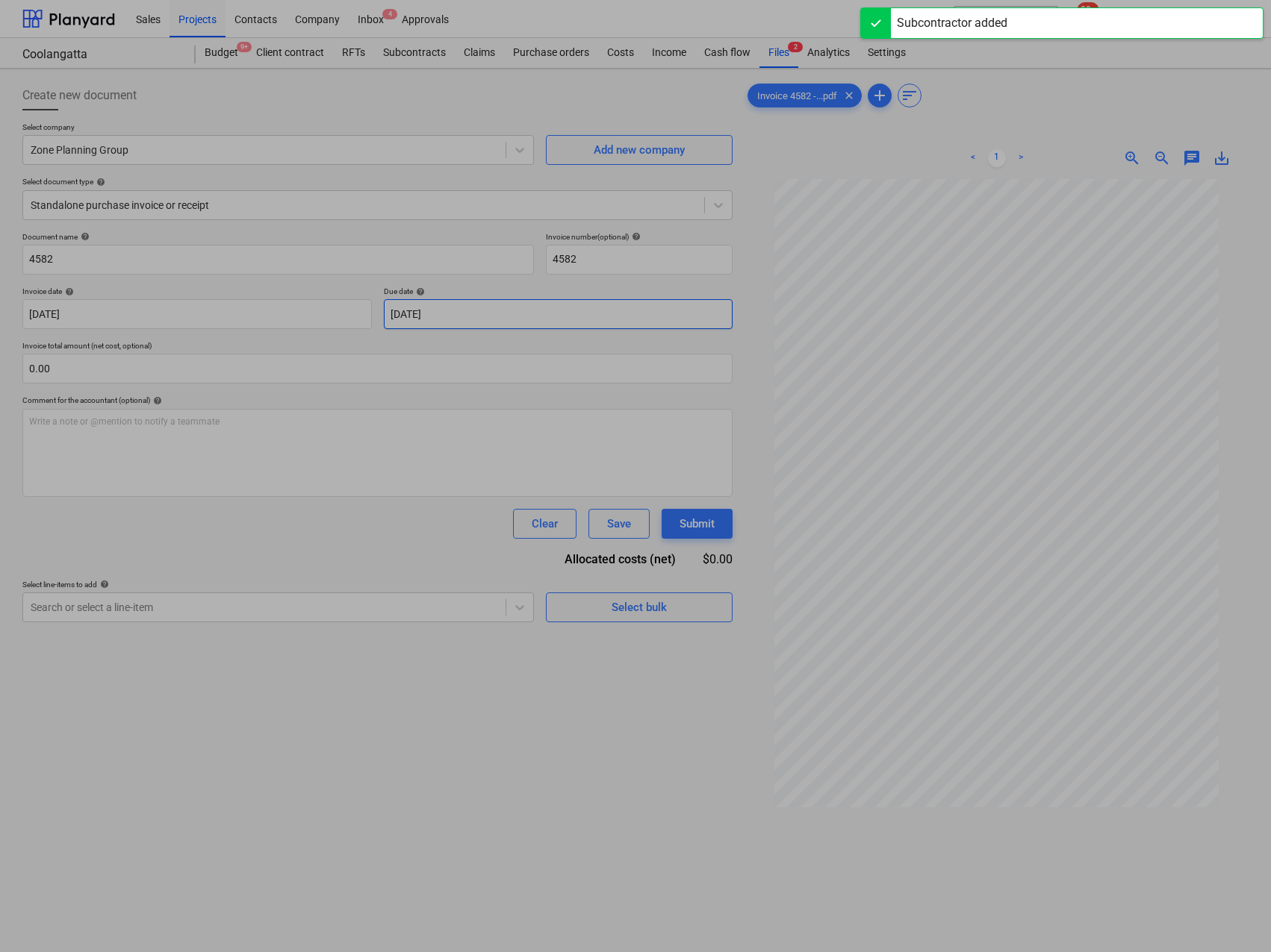
click at [441, 315] on body "Sales Projects Contacts Company Inbox 4 Approvals format_size keyboard_arrow_do…" at bounding box center [636, 476] width 1271 height 952
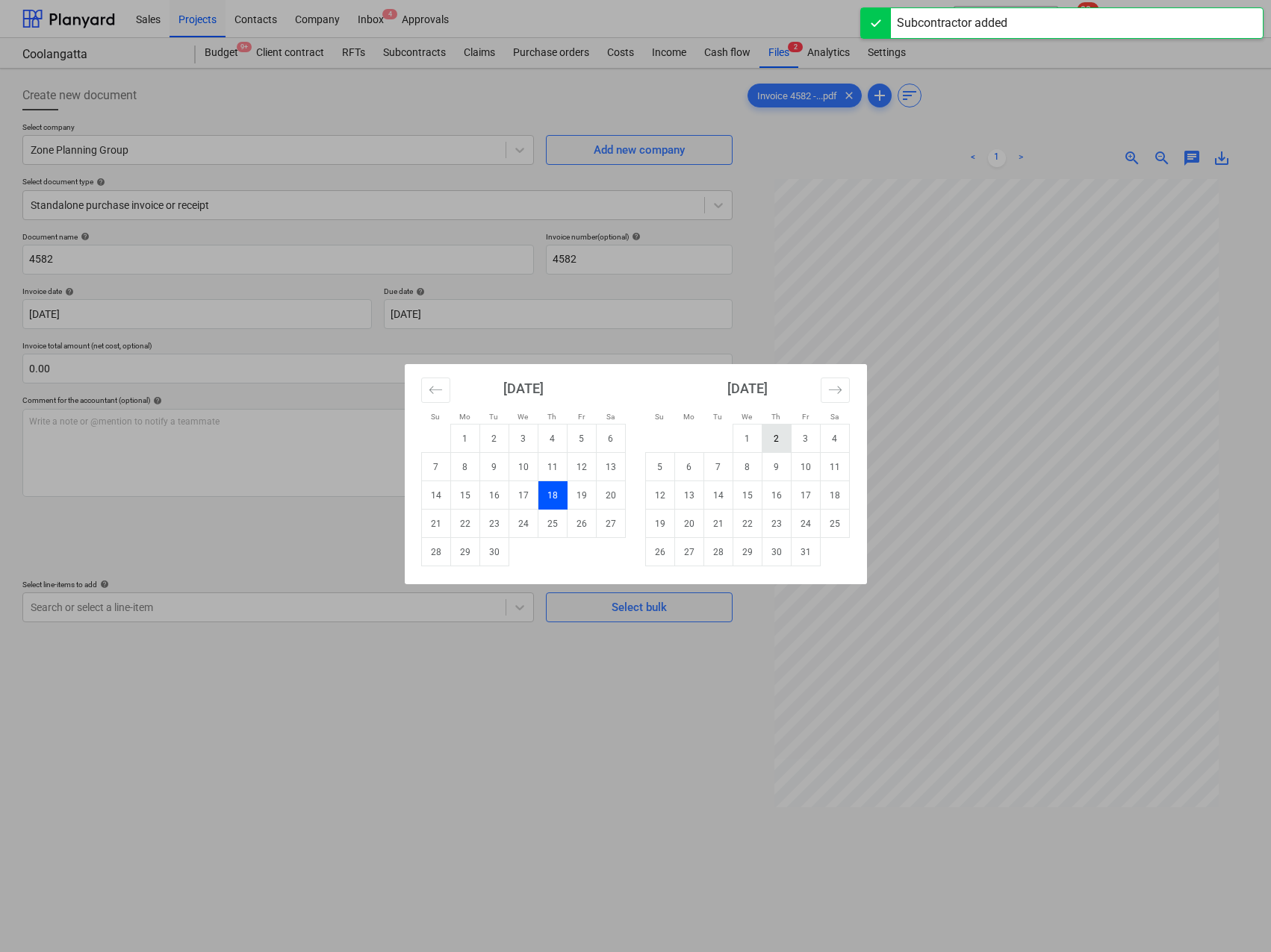
click at [771, 439] on td "2" at bounding box center [776, 438] width 29 height 28
type input "[DATE]"
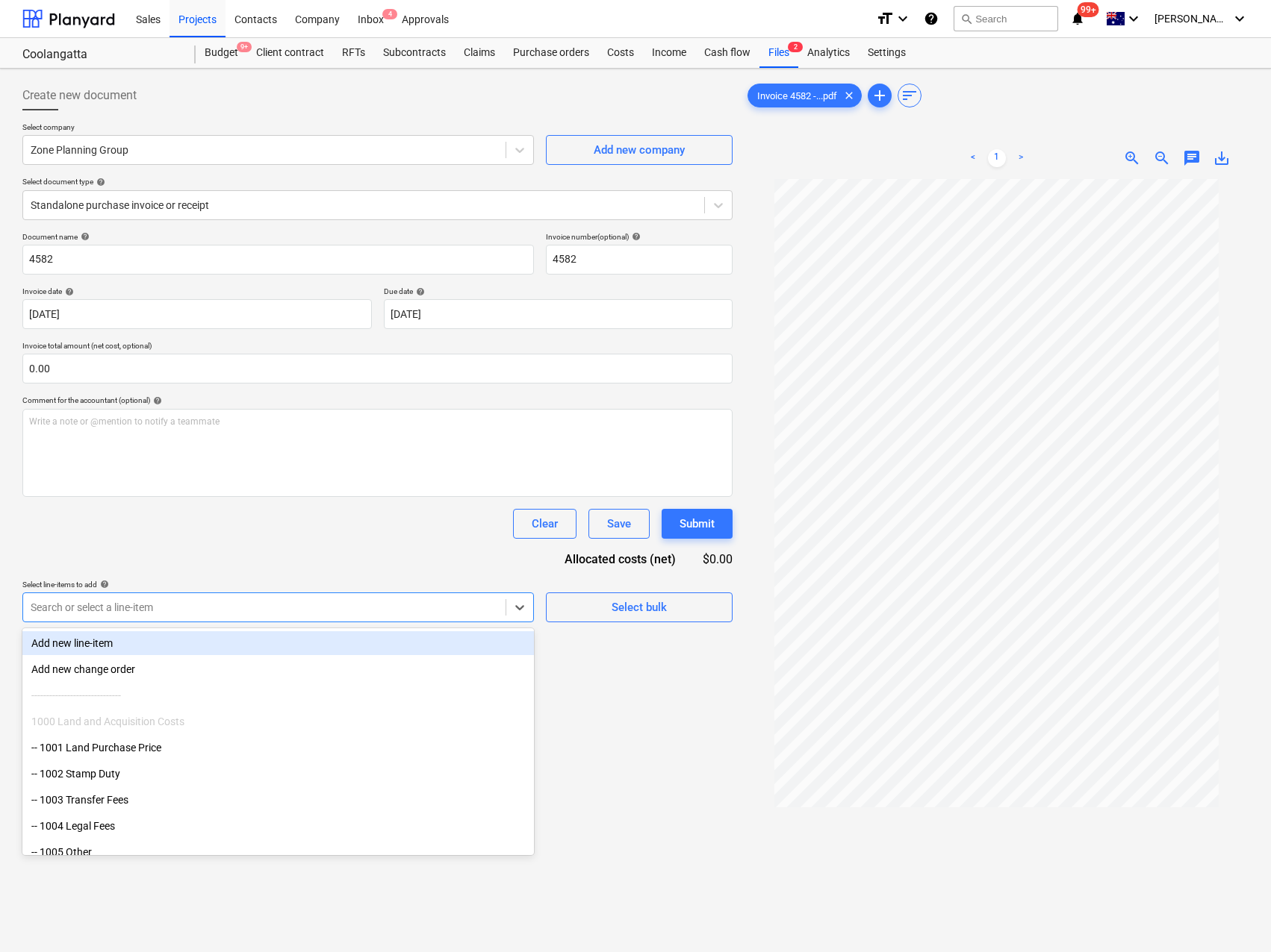
click at [120, 612] on div at bounding box center [264, 607] width 467 height 15
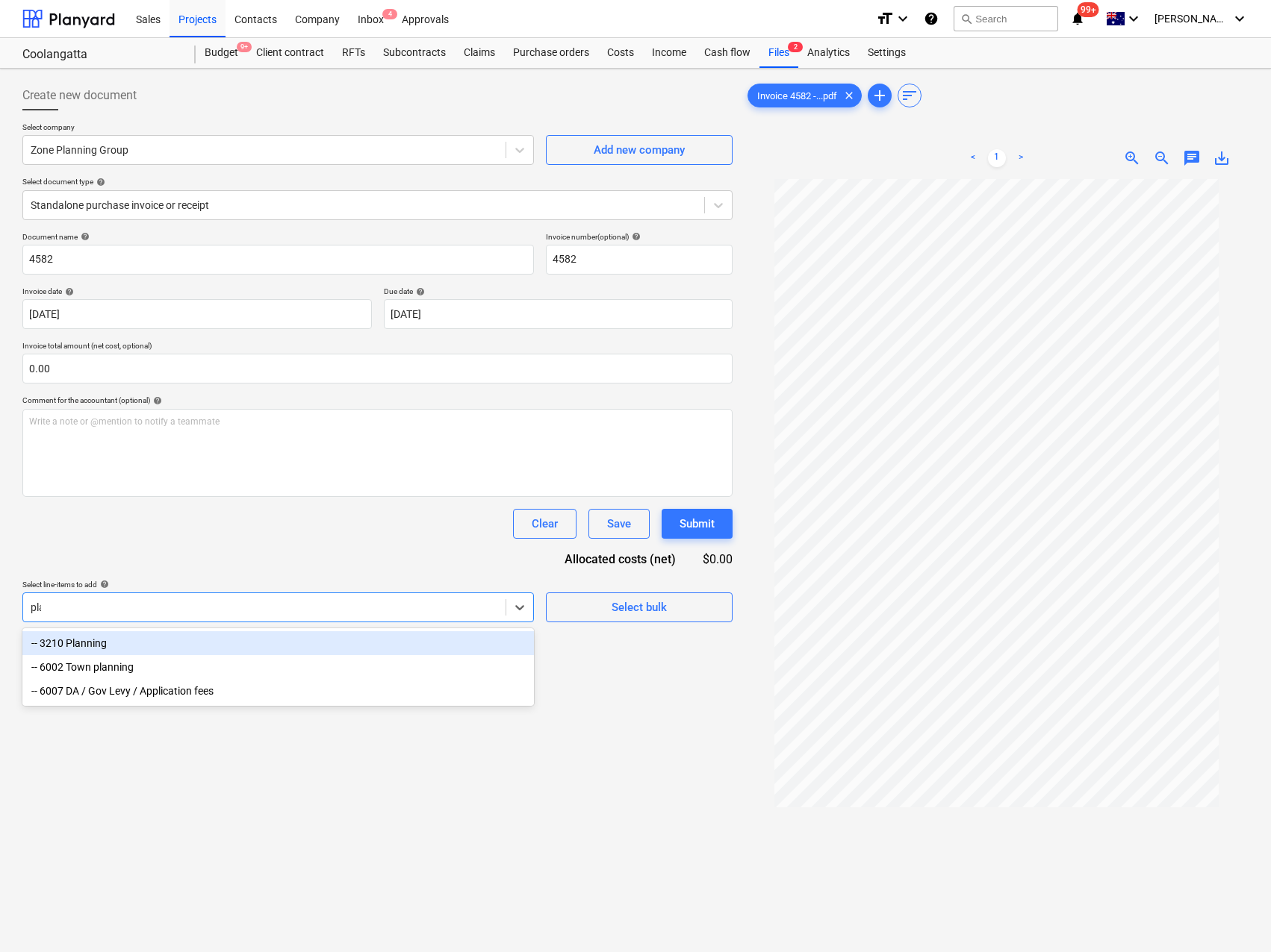
type input "plan"
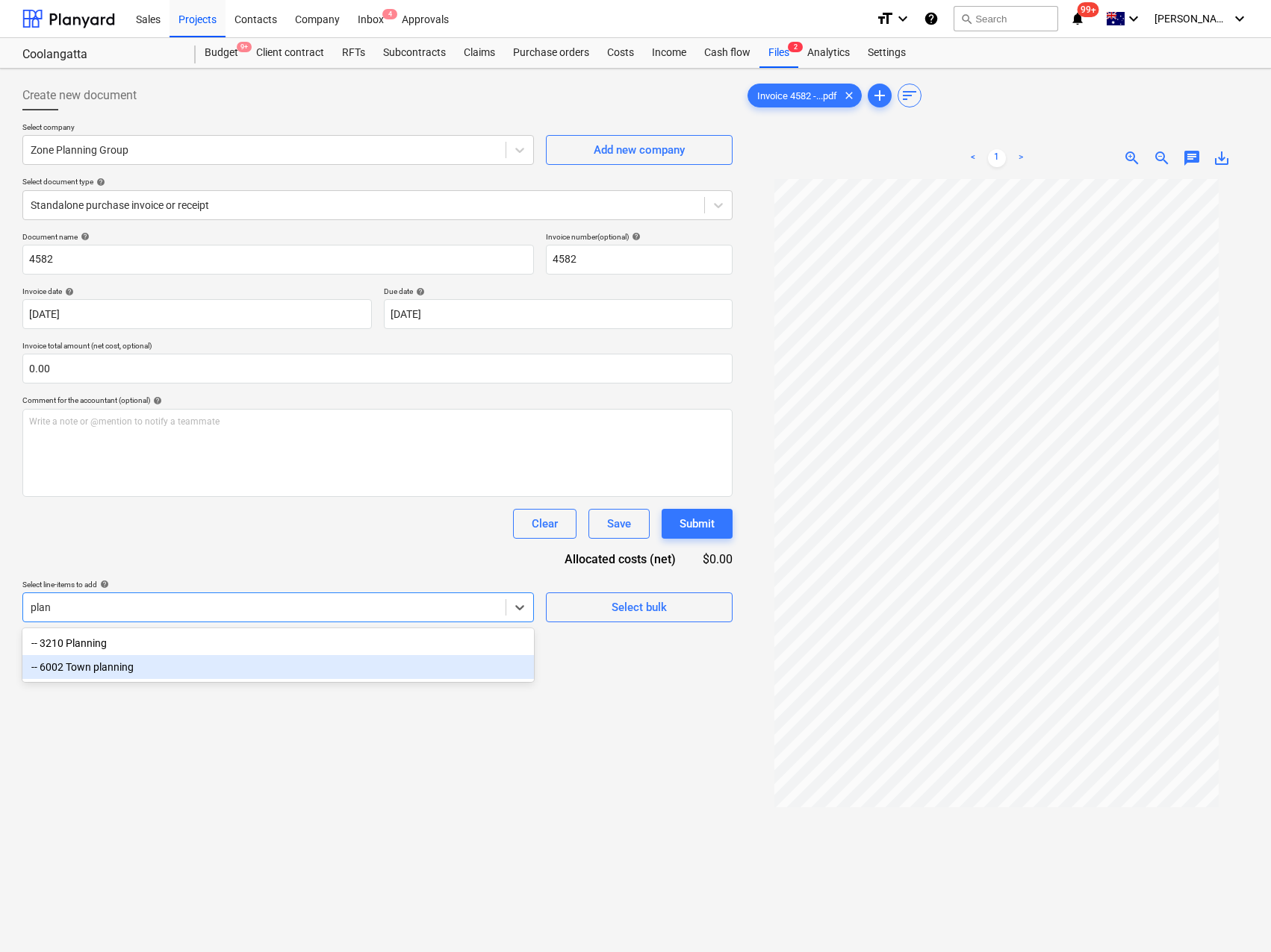
click at [108, 671] on div "-- 6002 Town planning" at bounding box center [278, 667] width 511 height 24
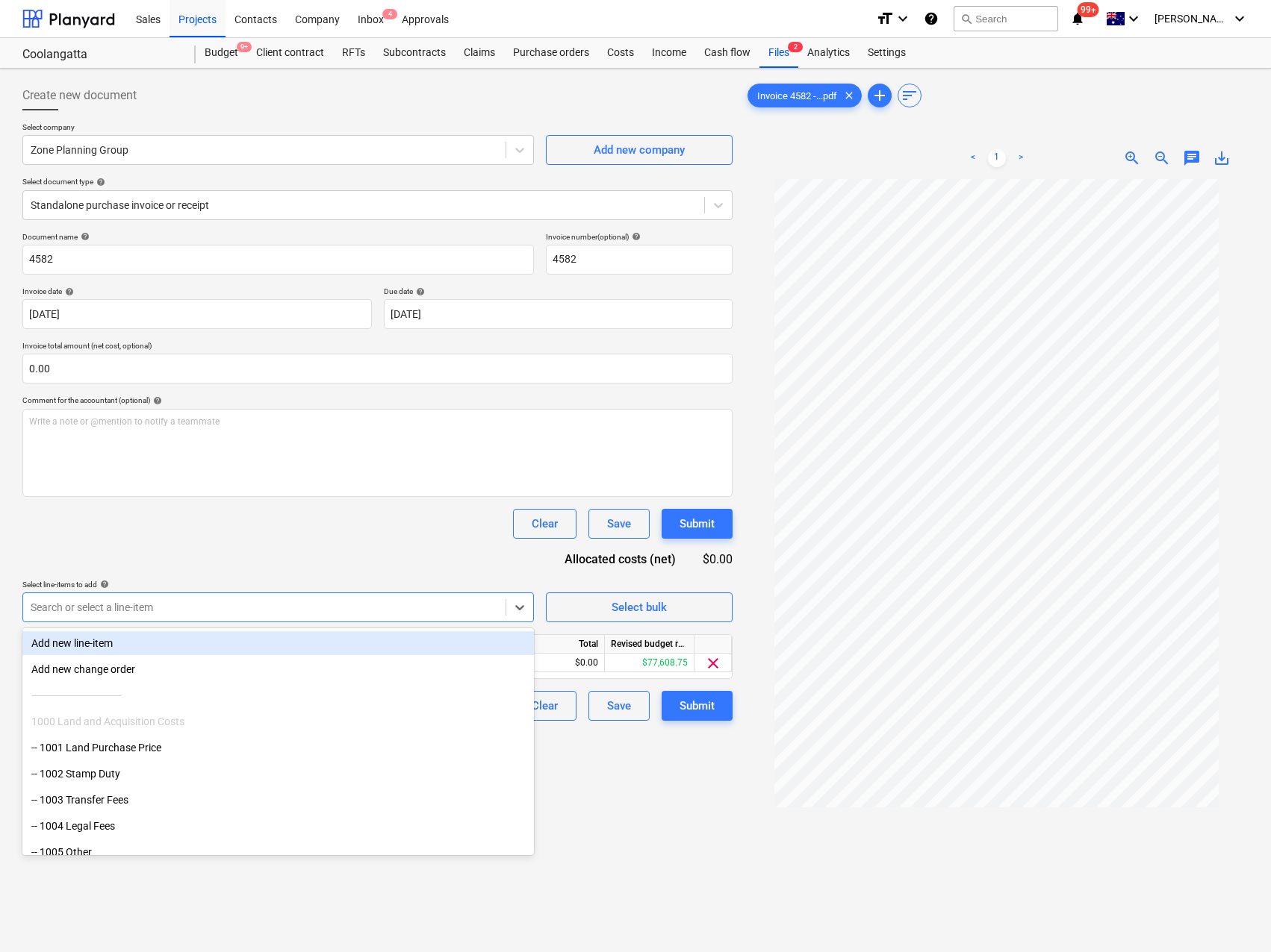
click at [318, 549] on div "Document name help 4582 Invoice number (optional) help 4582 Invoice date help […" at bounding box center [377, 476] width 710 height 488
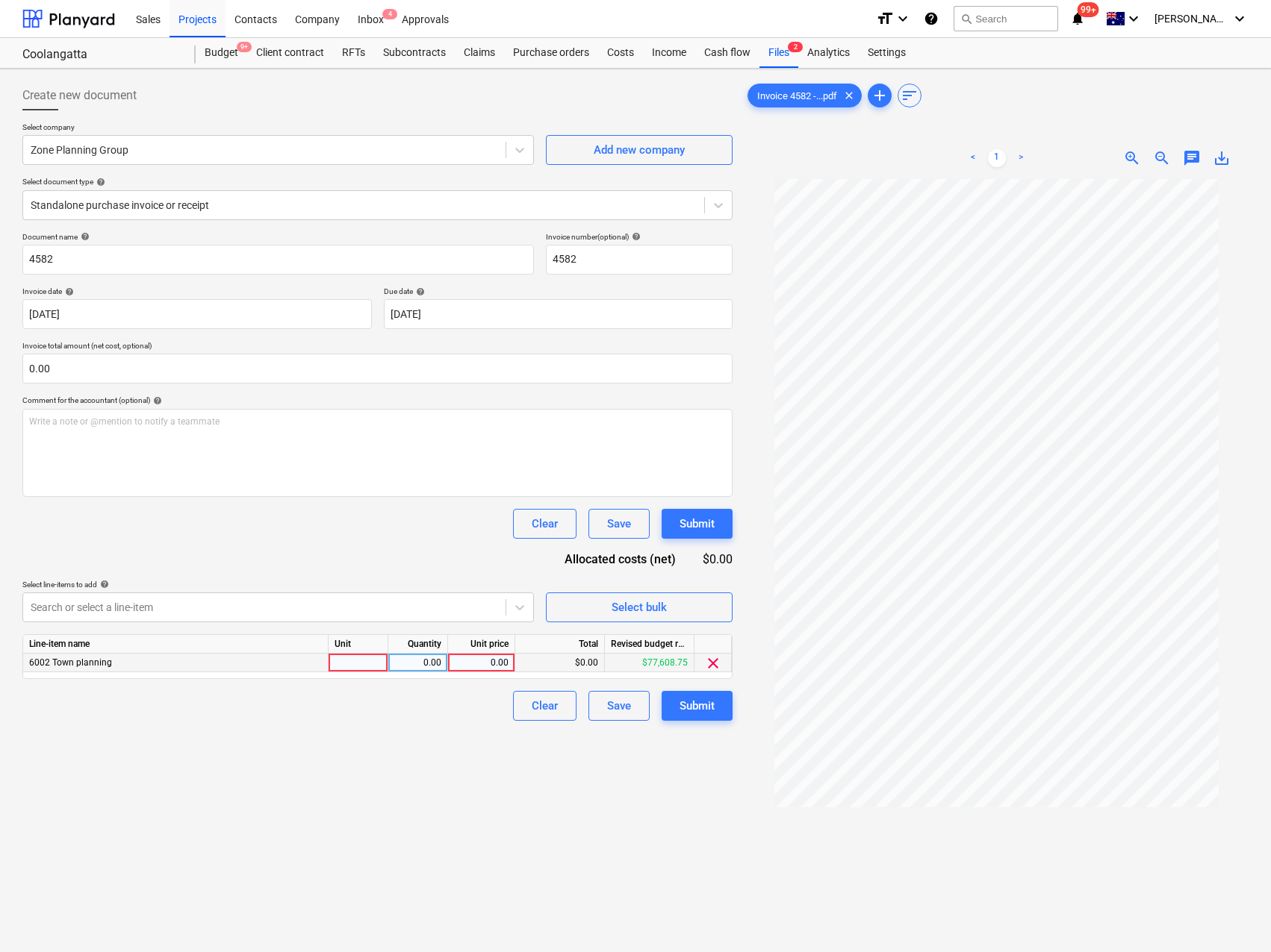
click at [374, 665] on div at bounding box center [358, 662] width 59 height 18
type input "Qty"
type input "4750"
click at [308, 773] on div "Create new document Select company Zone Planning Group Add new company Select d…" at bounding box center [377, 585] width 722 height 1021
click at [706, 711] on div "Submit" at bounding box center [697, 706] width 35 height 19
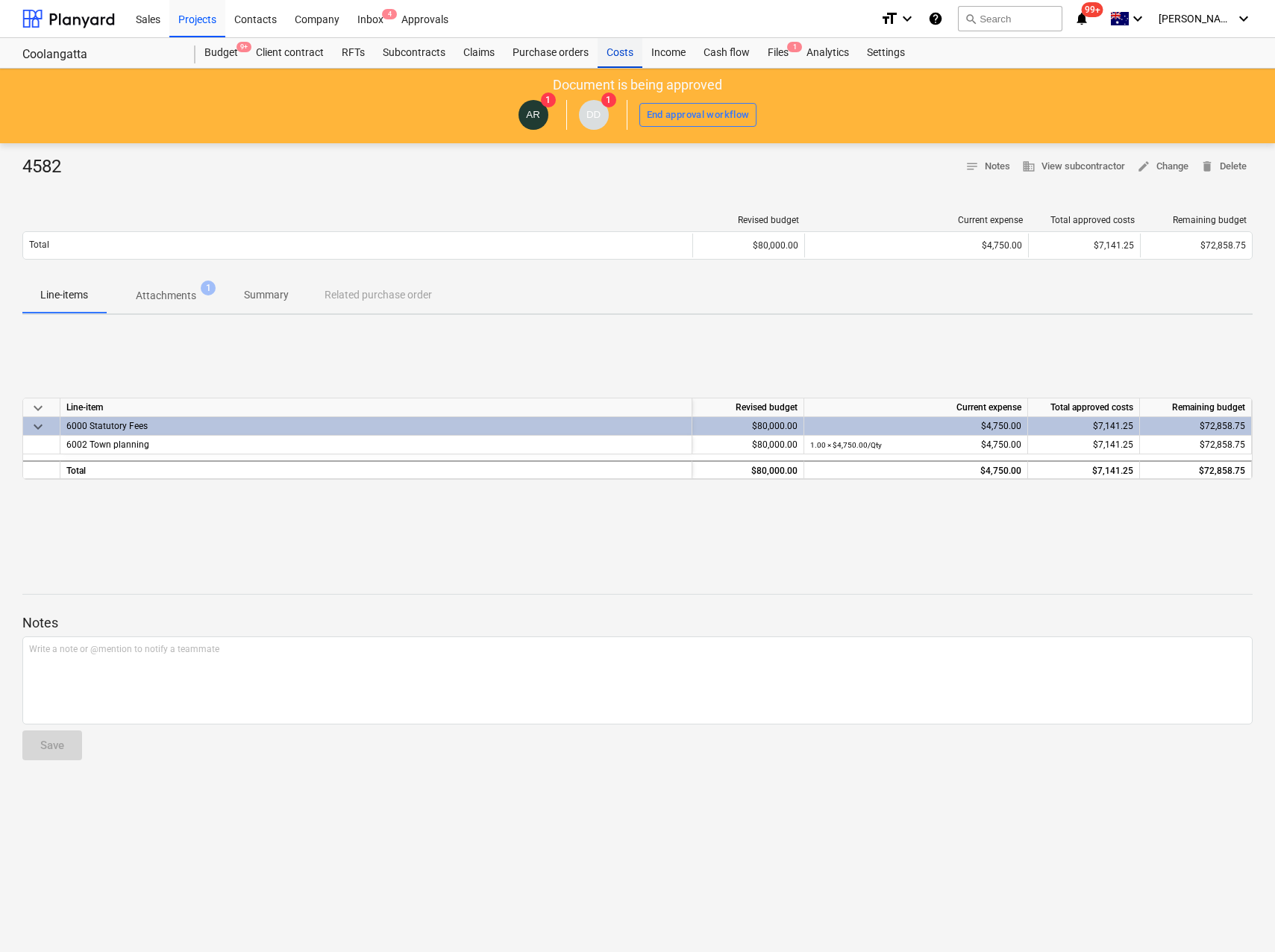
click at [618, 49] on div "Costs" at bounding box center [620, 52] width 45 height 30
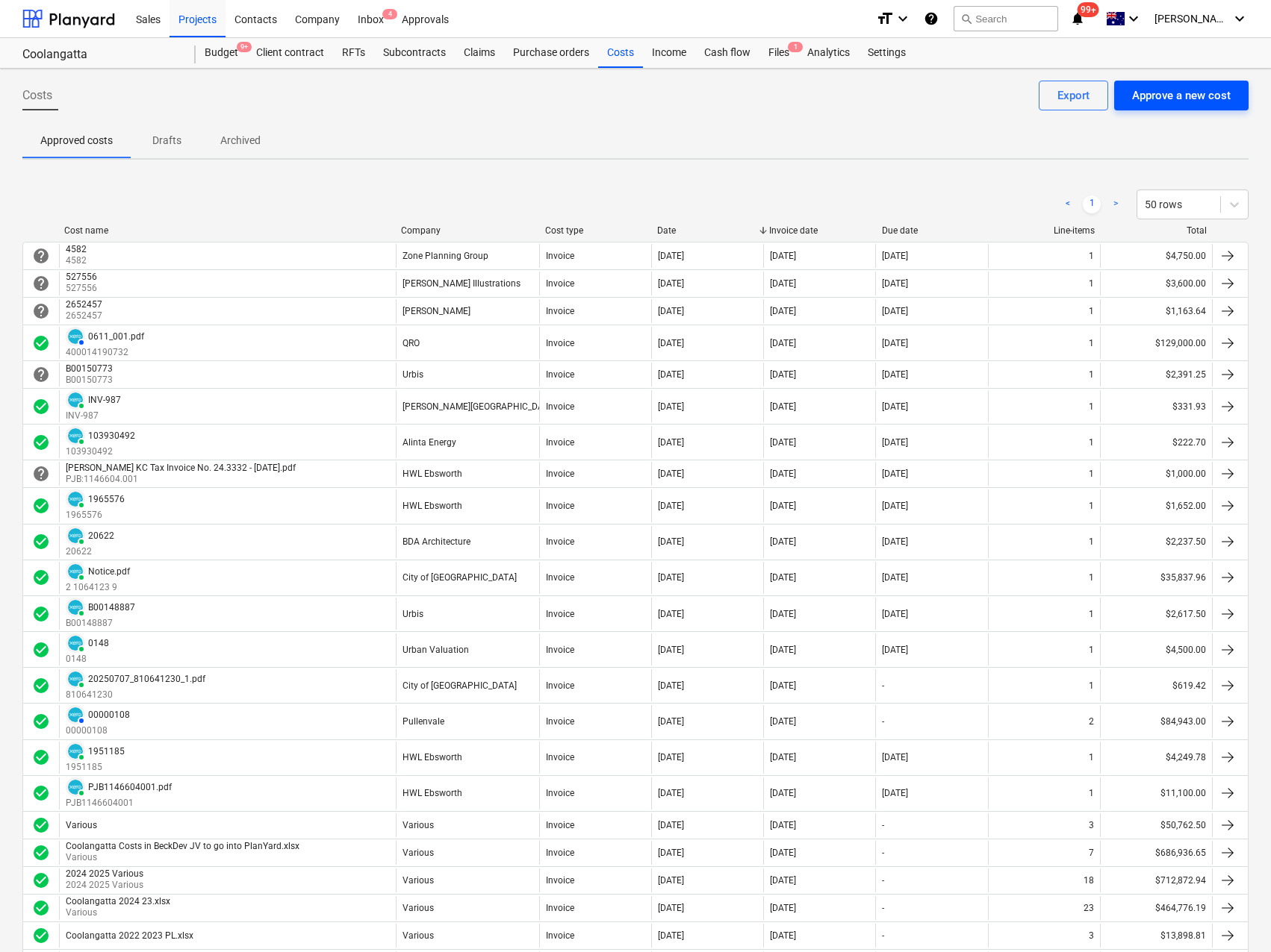
click at [1198, 89] on div "Approve a new cost" at bounding box center [1181, 95] width 99 height 19
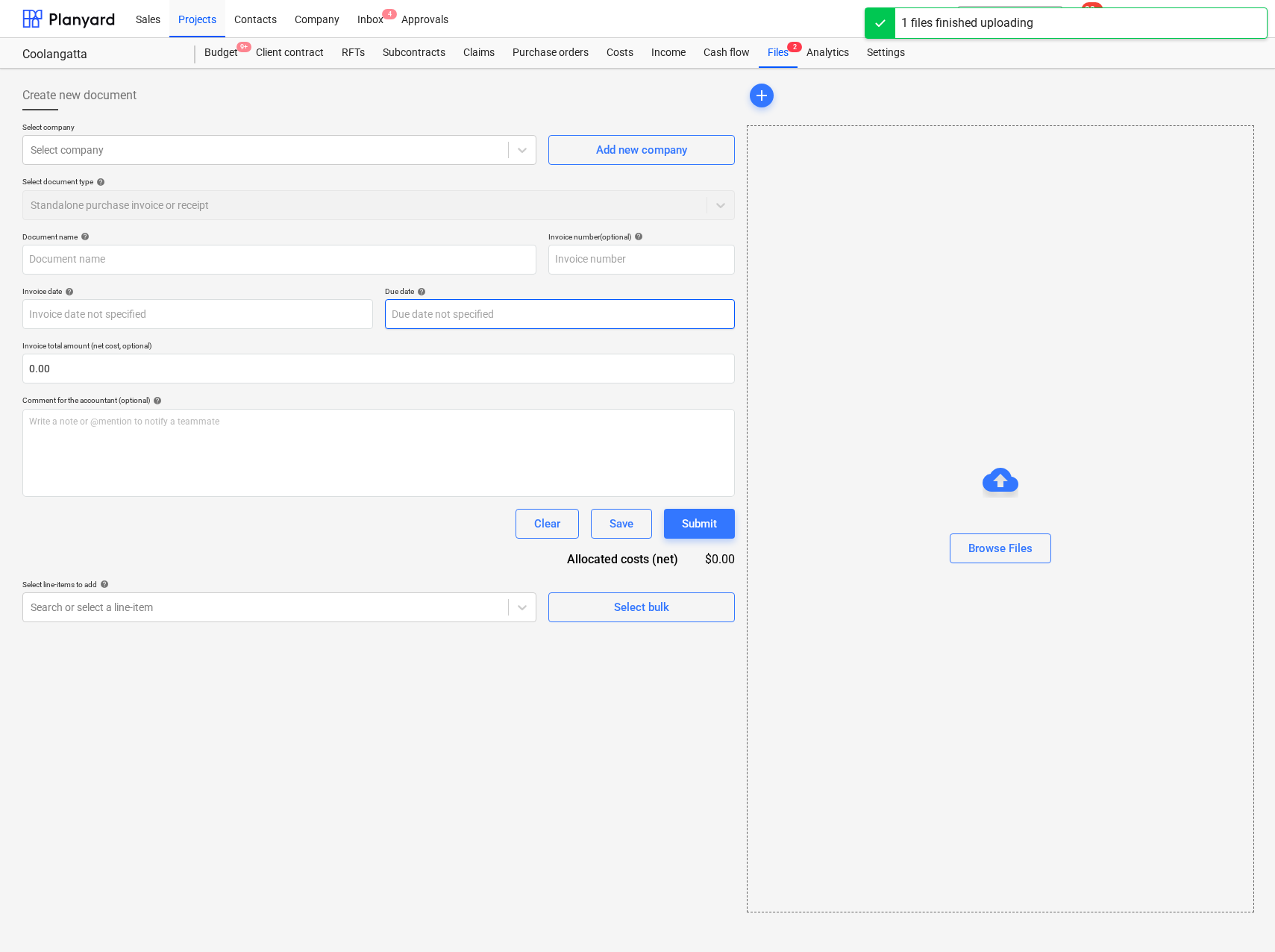
type input "Invoice_Report-Auto_Masters_TweedHeads-Invoice_2652457-DAMIAN_DALGLEISH-NISSAN_…"
